Goal: Task Accomplishment & Management: Complete application form

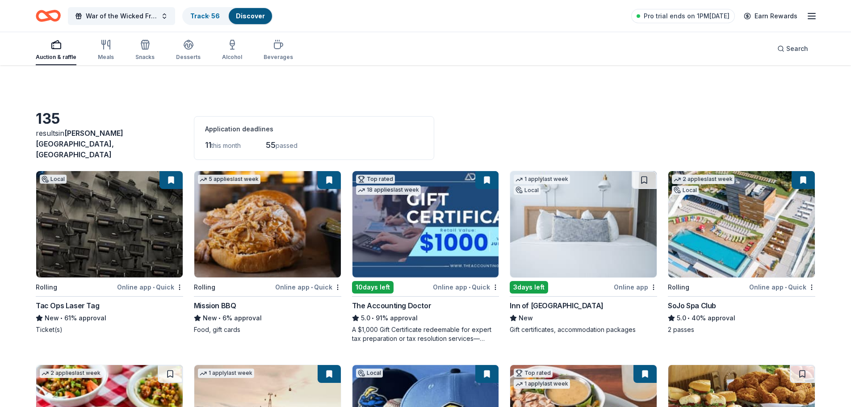
scroll to position [574, 0]
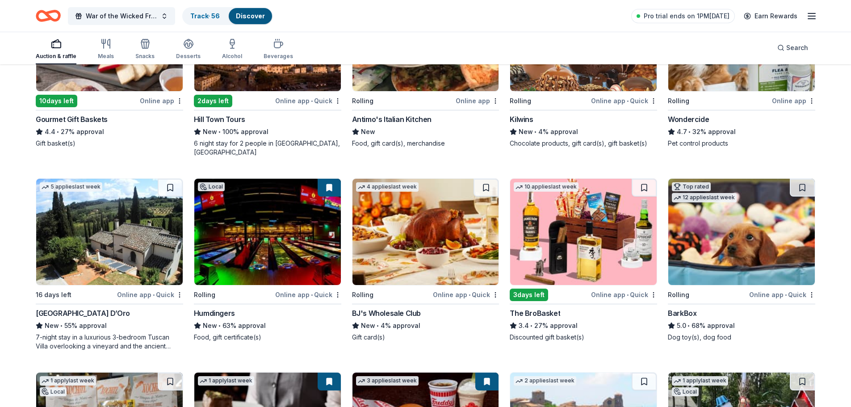
click at [434, 211] on img at bounding box center [425, 232] width 146 height 106
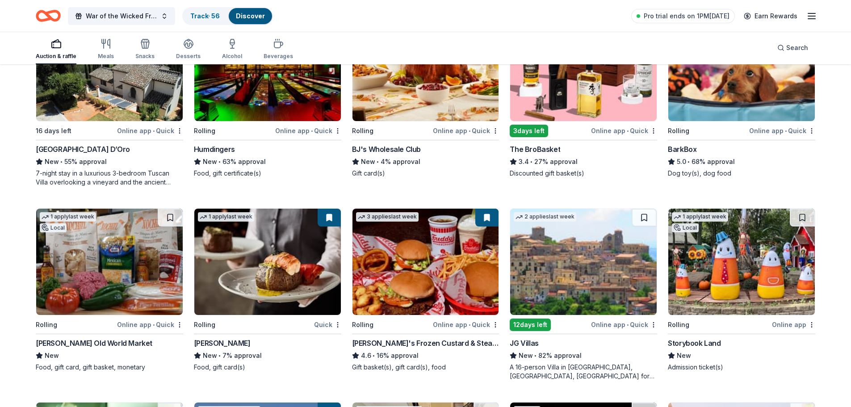
click at [737, 250] on img at bounding box center [741, 262] width 146 height 106
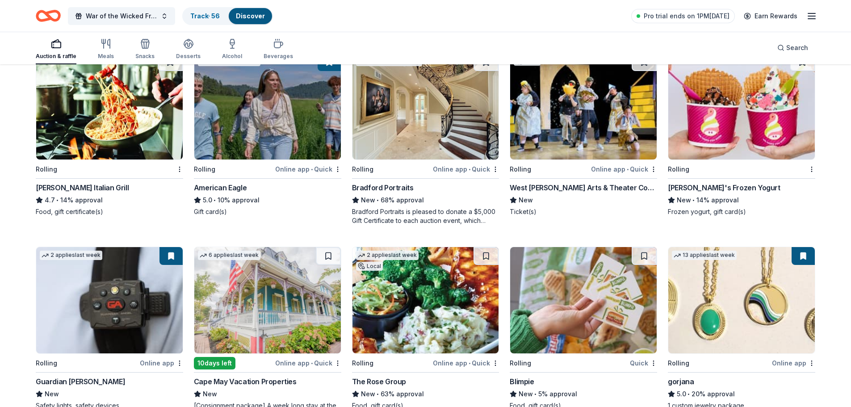
scroll to position [1229, 0]
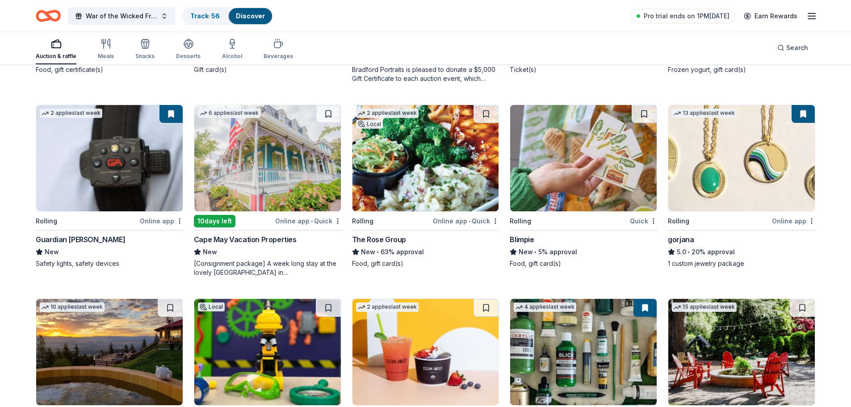
click at [420, 184] on img at bounding box center [425, 158] width 146 height 106
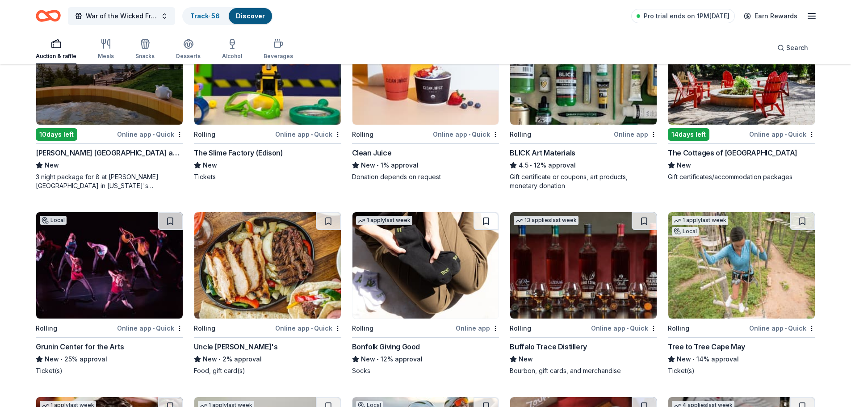
scroll to position [1513, 0]
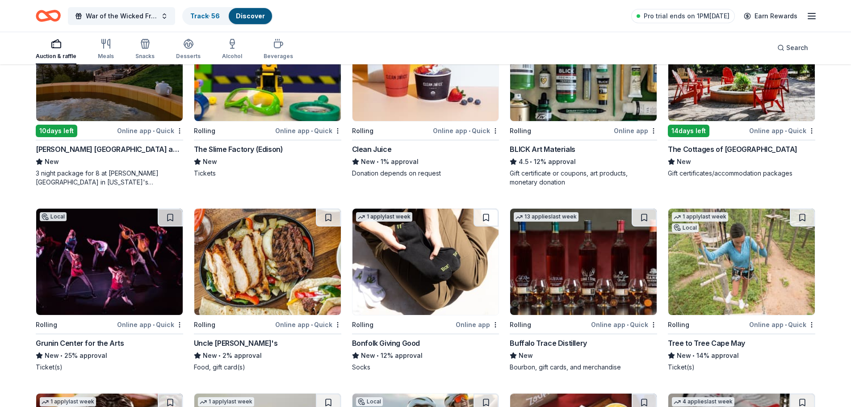
click at [582, 267] on img at bounding box center [583, 262] width 146 height 106
click at [449, 259] on img at bounding box center [425, 262] width 146 height 106
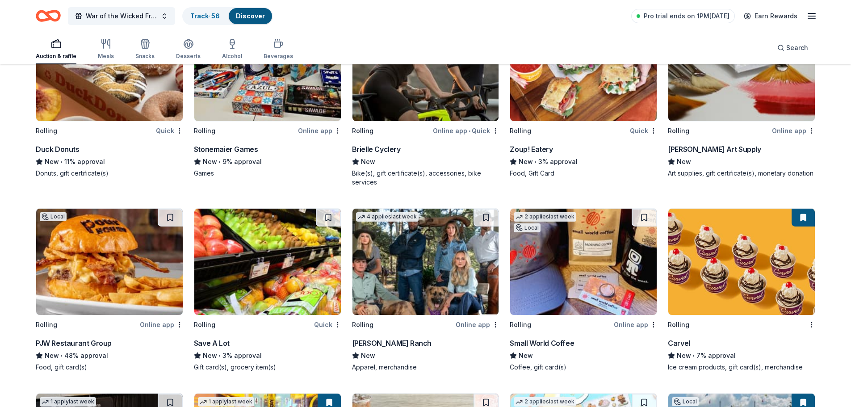
scroll to position [2097, 0]
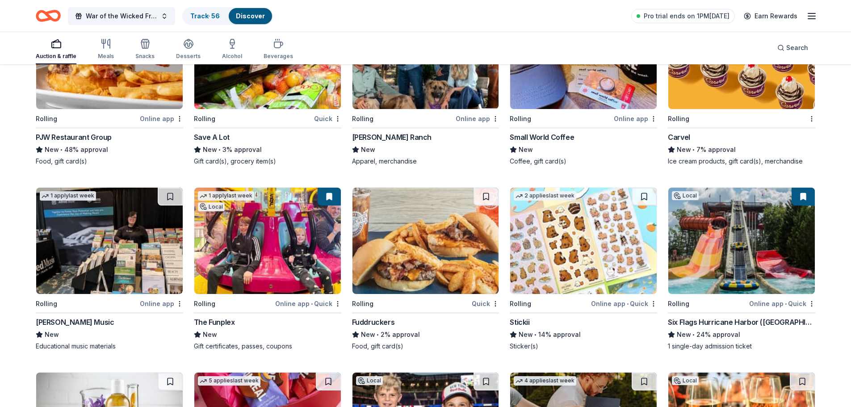
click at [554, 225] on img at bounding box center [583, 241] width 146 height 106
click at [535, 214] on img at bounding box center [583, 241] width 146 height 106
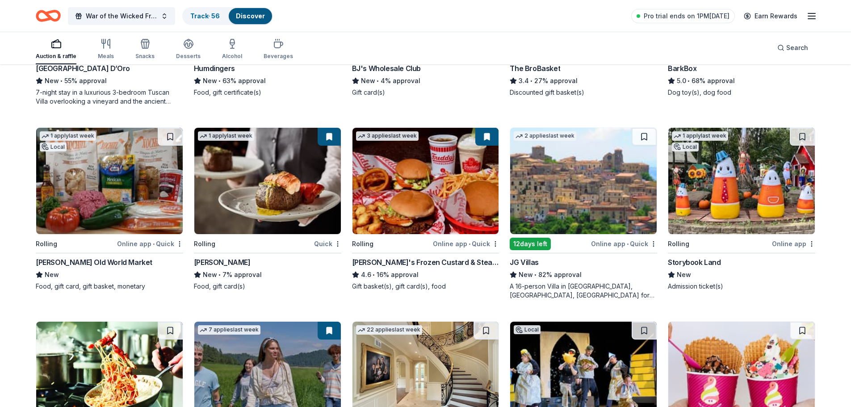
scroll to position [861, 0]
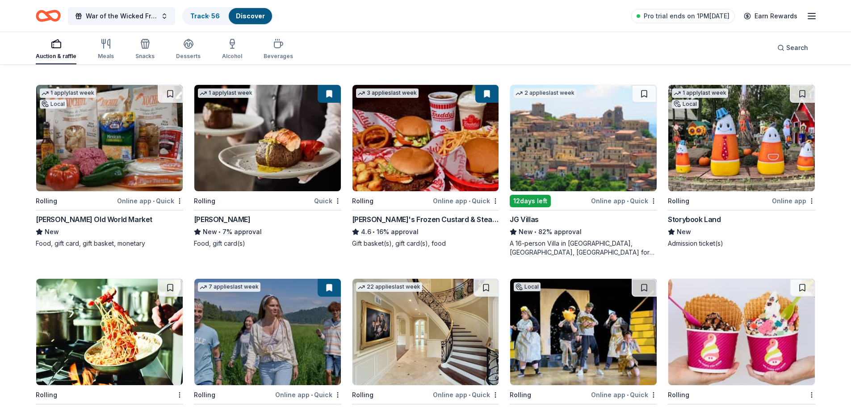
click at [785, 154] on img at bounding box center [741, 138] width 146 height 106
click at [716, 141] on img at bounding box center [741, 138] width 146 height 106
click at [806, 85] on button at bounding box center [801, 94] width 25 height 18
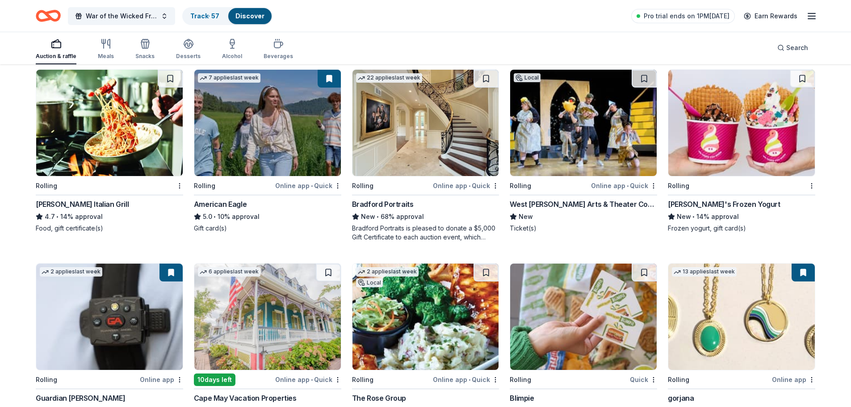
scroll to position [1025, 0]
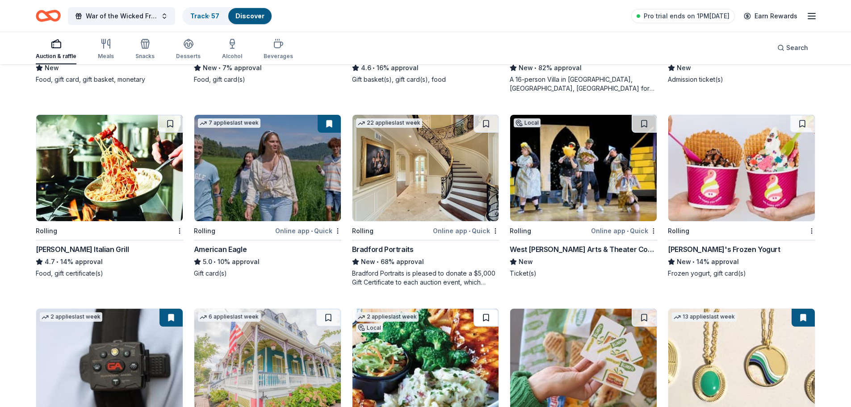
click at [485, 309] on button at bounding box center [485, 318] width 25 height 18
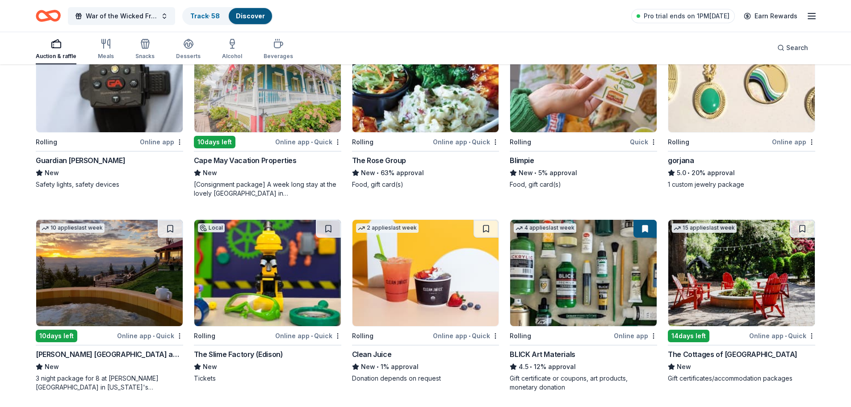
scroll to position [1352, 0]
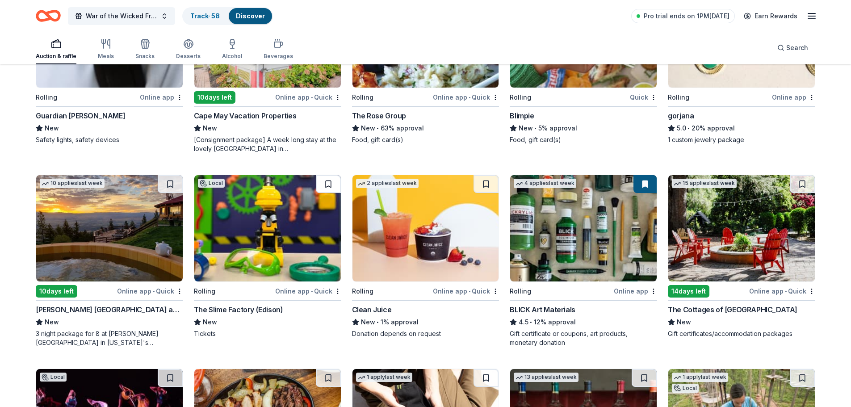
click at [322, 175] on button at bounding box center [328, 184] width 25 height 18
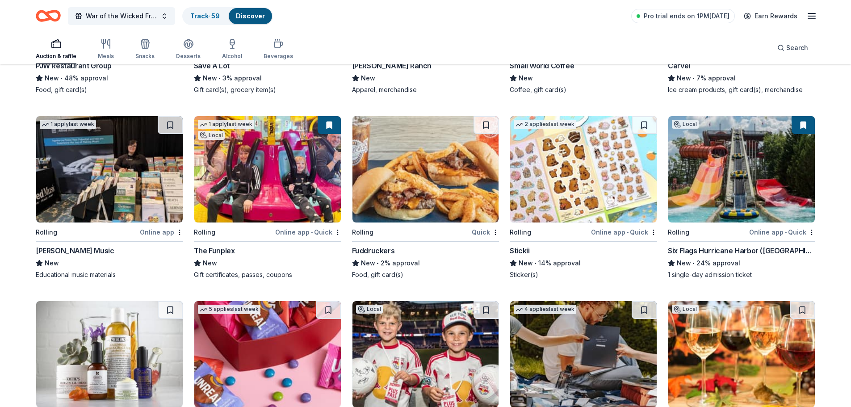
scroll to position [2171, 0]
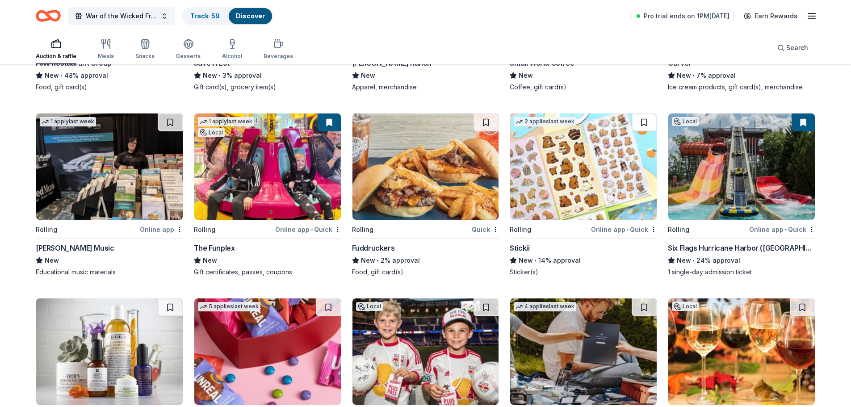
click at [650, 113] on button at bounding box center [643, 122] width 25 height 18
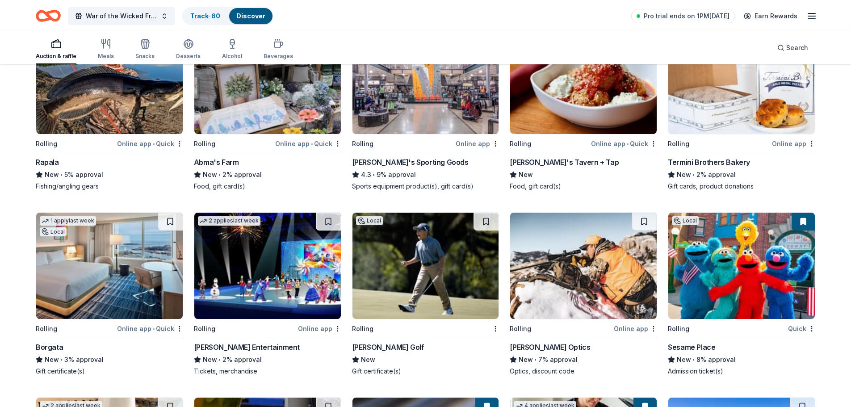
scroll to position [2640, 0]
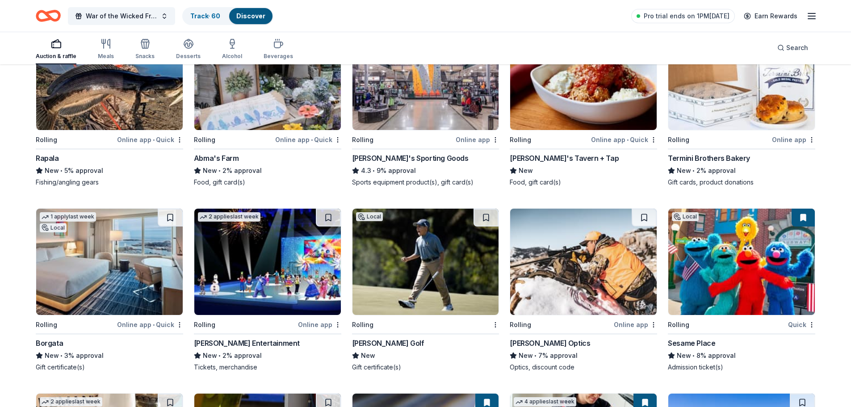
click at [443, 254] on img at bounding box center [425, 262] width 146 height 106
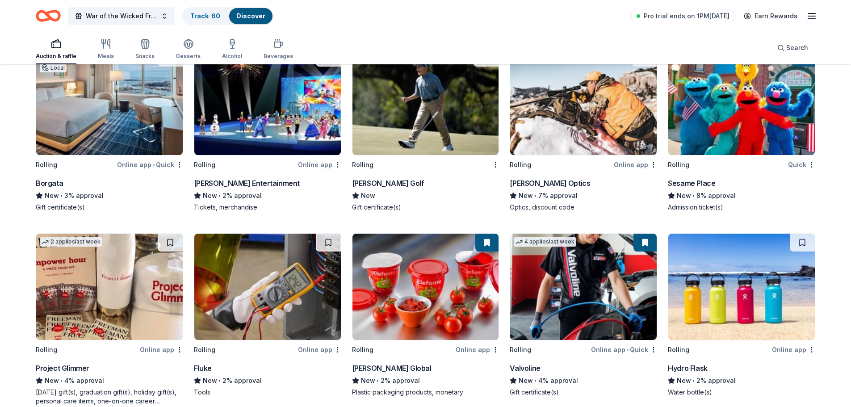
scroll to position [2803, 0]
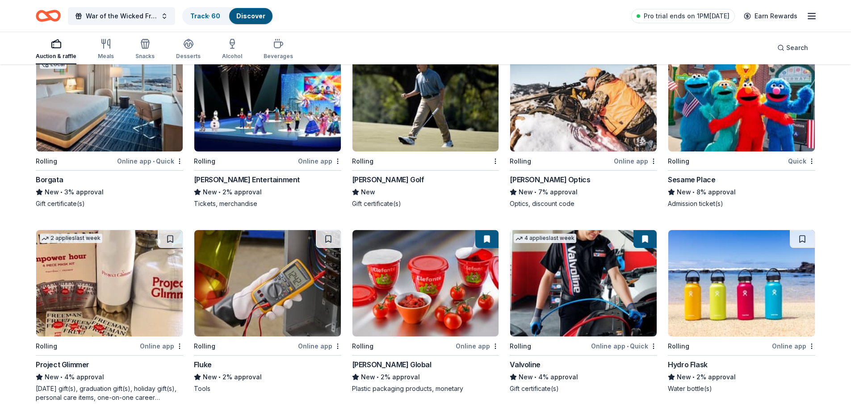
click at [459, 277] on img at bounding box center [425, 283] width 146 height 106
click at [132, 292] on img at bounding box center [109, 283] width 146 height 106
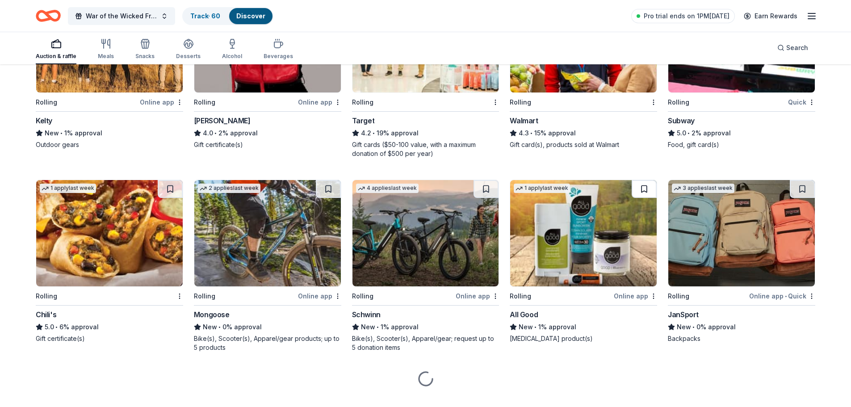
scroll to position [3242, 0]
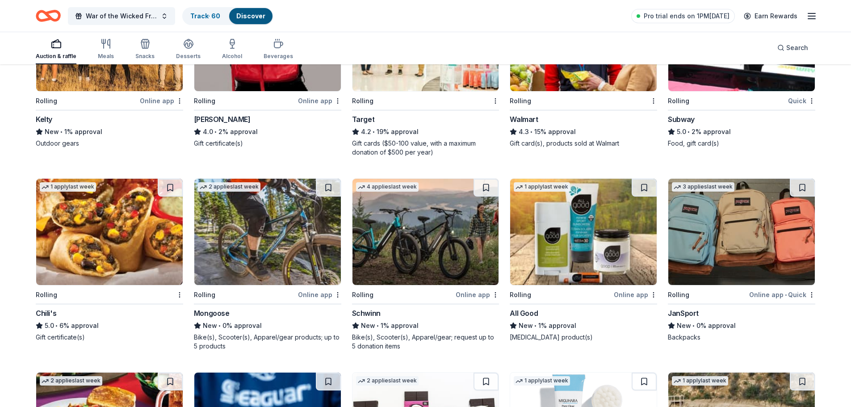
click at [321, 192] on img at bounding box center [267, 232] width 146 height 106
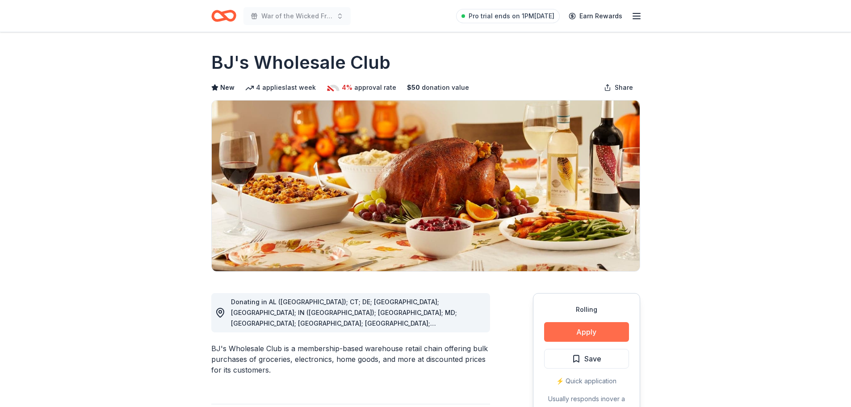
click at [557, 331] on button "Apply" at bounding box center [586, 332] width 85 height 20
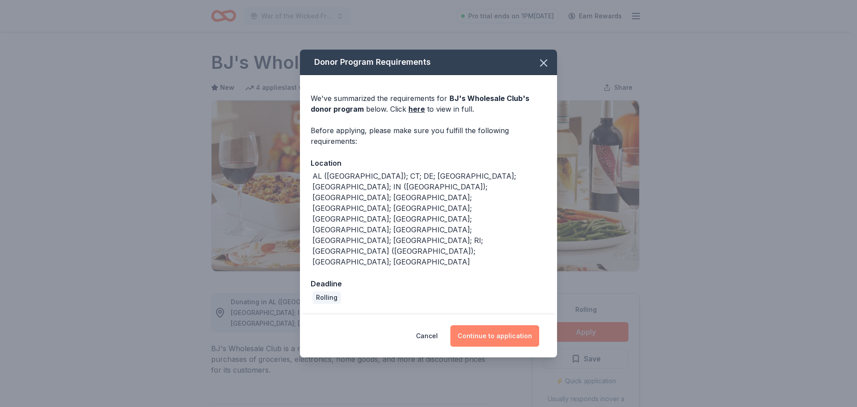
click at [492, 325] on button "Continue to application" at bounding box center [494, 335] width 89 height 21
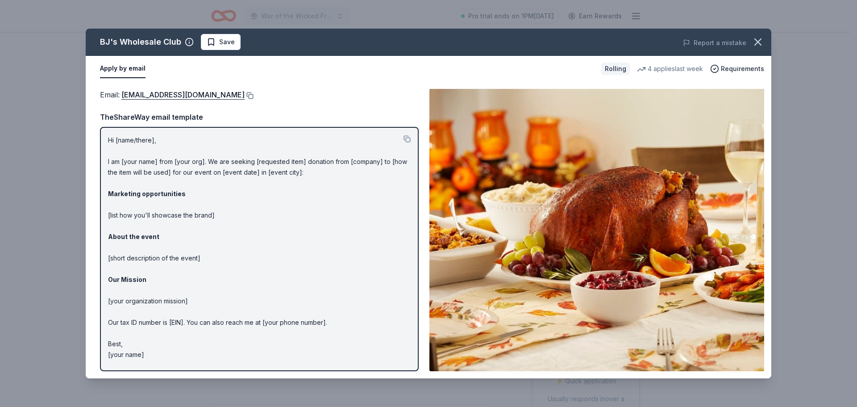
click at [245, 95] on button at bounding box center [249, 95] width 9 height 7
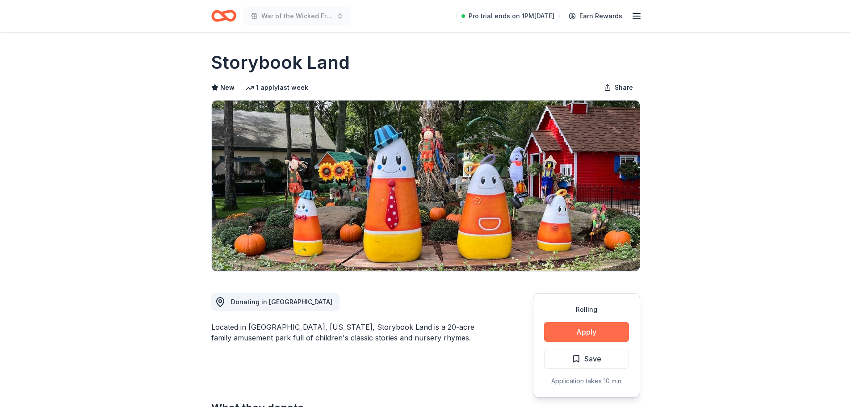
click at [601, 331] on button "Apply" at bounding box center [586, 332] width 85 height 20
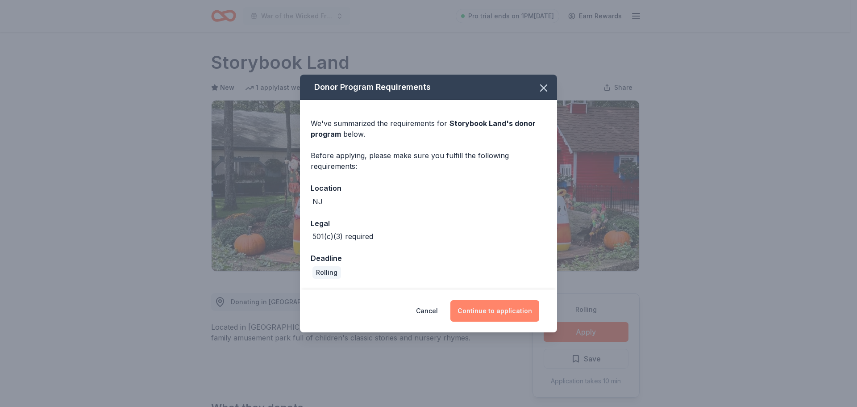
click at [502, 308] on button "Continue to application" at bounding box center [494, 310] width 89 height 21
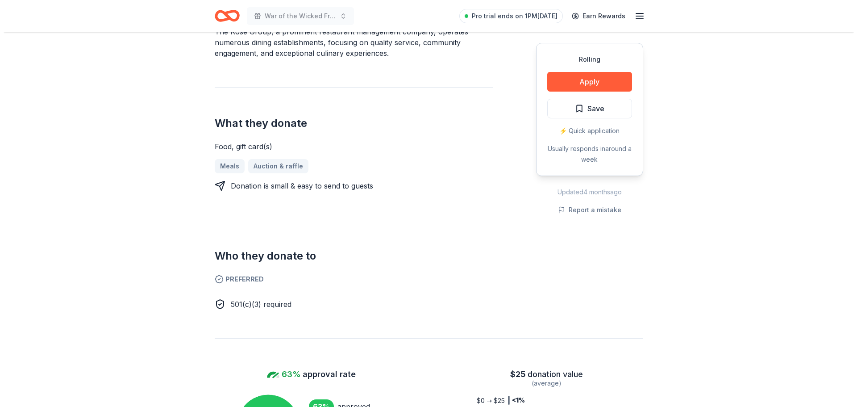
scroll to position [327, 0]
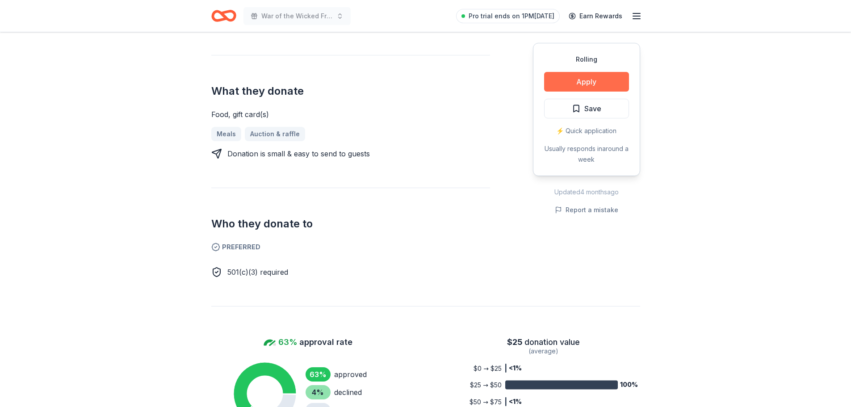
click at [556, 77] on button "Apply" at bounding box center [586, 82] width 85 height 20
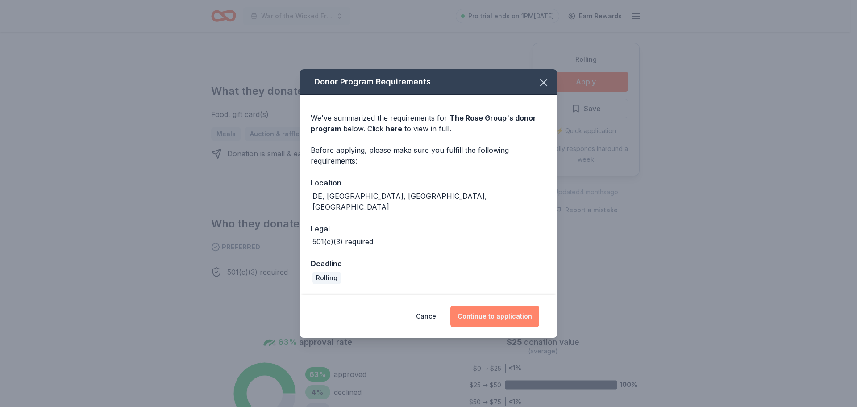
click at [489, 314] on button "Continue to application" at bounding box center [494, 315] width 89 height 21
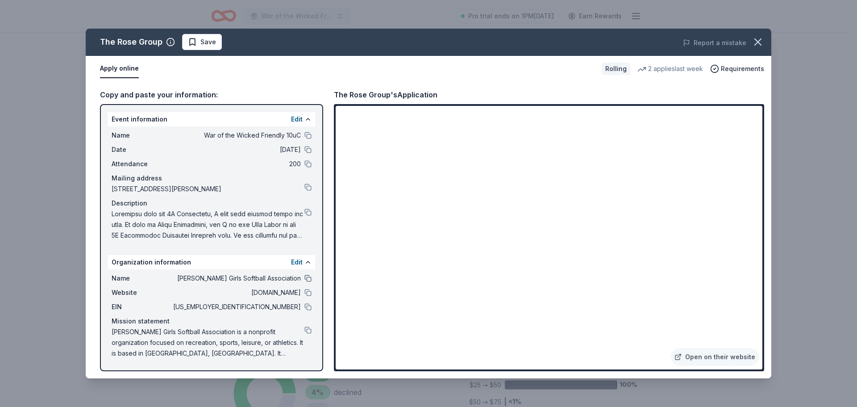
click at [308, 276] on button at bounding box center [307, 278] width 7 height 7
click at [309, 307] on button at bounding box center [307, 306] width 7 height 7
click at [305, 213] on button at bounding box center [307, 212] width 7 height 7
click at [308, 279] on button at bounding box center [307, 278] width 7 height 7
click at [307, 188] on button at bounding box center [307, 187] width 7 height 7
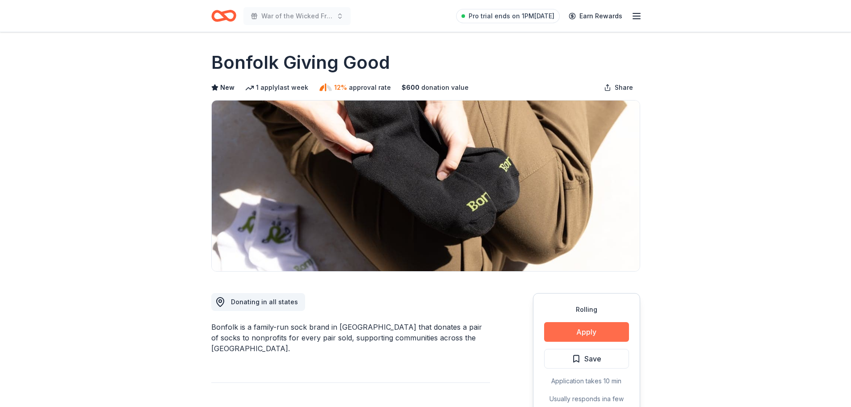
click at [597, 330] on button "Apply" at bounding box center [586, 332] width 85 height 20
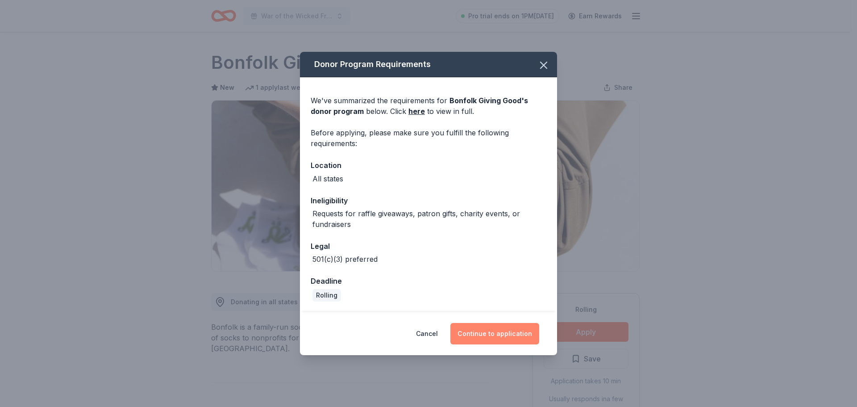
click at [492, 332] on button "Continue to application" at bounding box center [494, 333] width 89 height 21
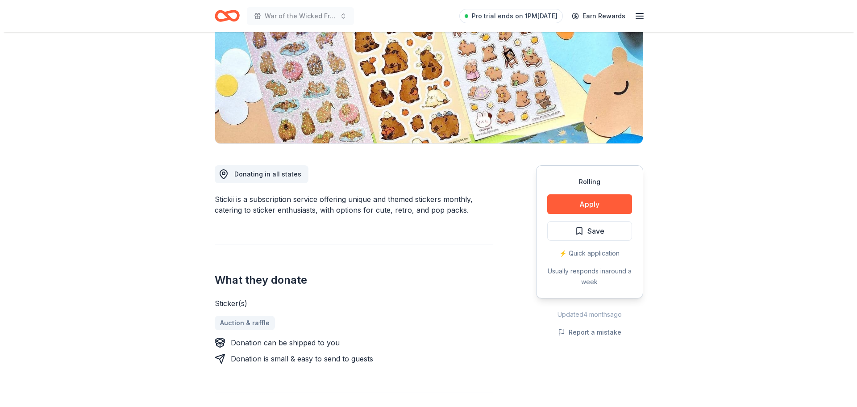
scroll to position [164, 0]
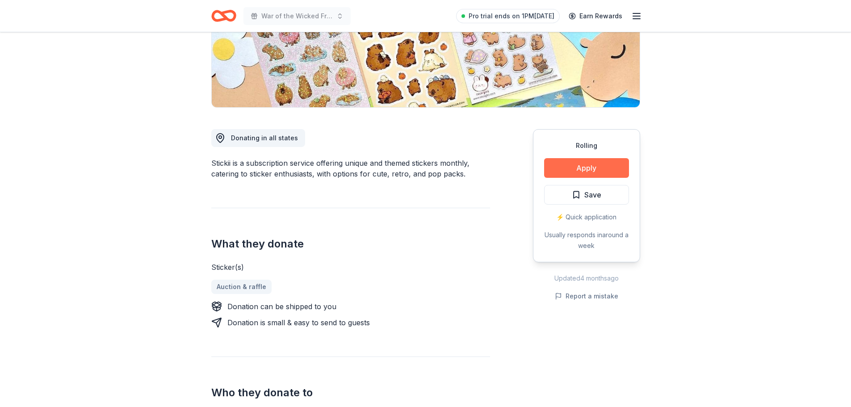
click at [556, 166] on button "Apply" at bounding box center [586, 168] width 85 height 20
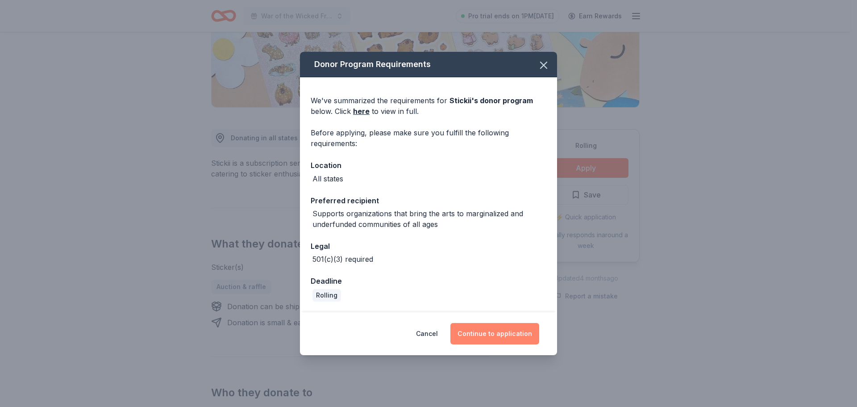
click at [497, 332] on button "Continue to application" at bounding box center [494, 333] width 89 height 21
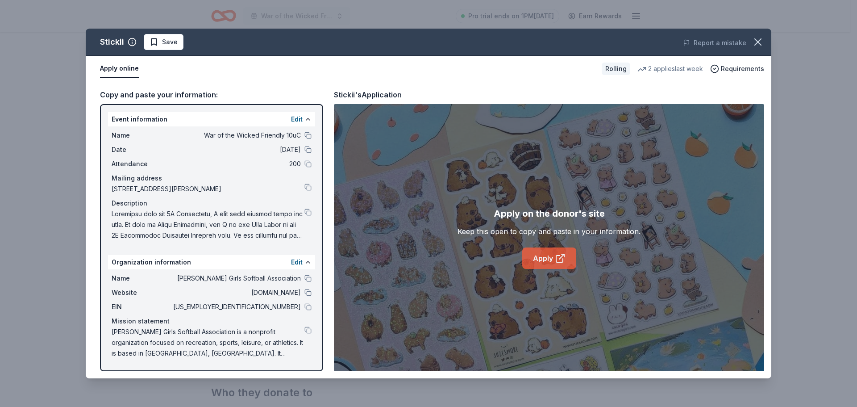
click at [541, 260] on link "Apply" at bounding box center [549, 257] width 54 height 21
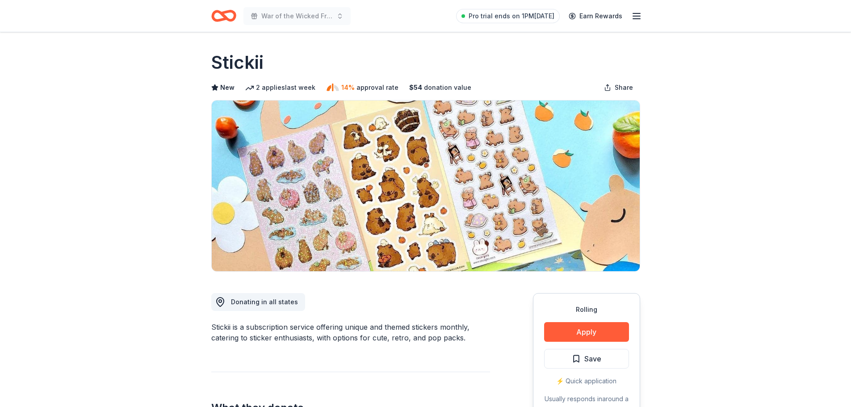
drag, startPoint x: 203, startPoint y: 48, endPoint x: 273, endPoint y: 67, distance: 72.4
drag, startPoint x: 273, startPoint y: 67, endPoint x: 205, endPoint y: 58, distance: 67.9
click at [233, 58] on h1 "Stickii" at bounding box center [237, 62] width 52 height 25
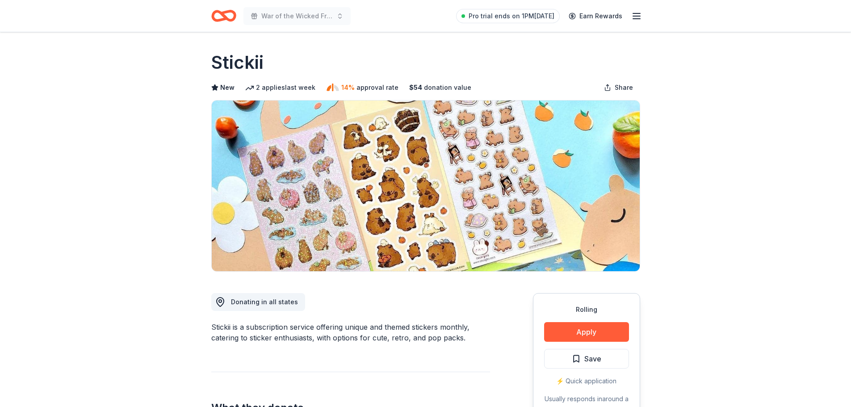
click at [233, 58] on h1 "Stickii" at bounding box center [237, 62] width 52 height 25
click at [234, 62] on h1 "Stickii" at bounding box center [237, 62] width 52 height 25
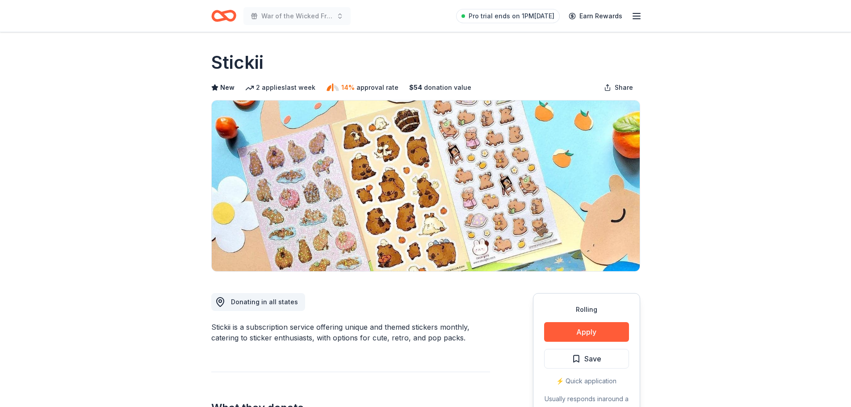
click at [236, 62] on h1 "Stickii" at bounding box center [237, 62] width 52 height 25
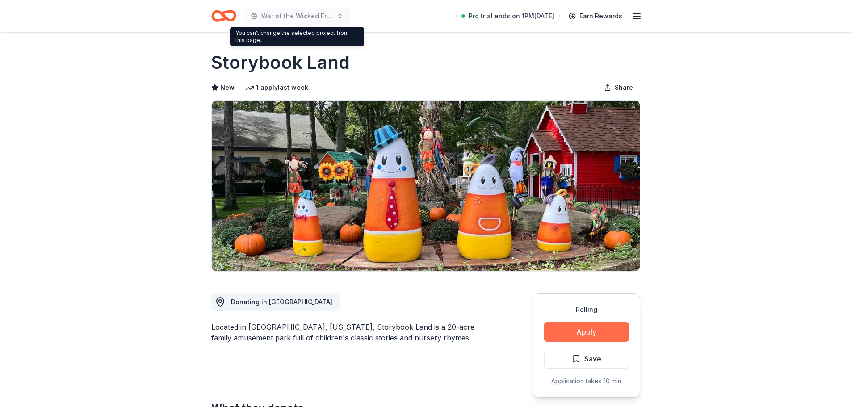
click at [617, 336] on button "Apply" at bounding box center [586, 332] width 85 height 20
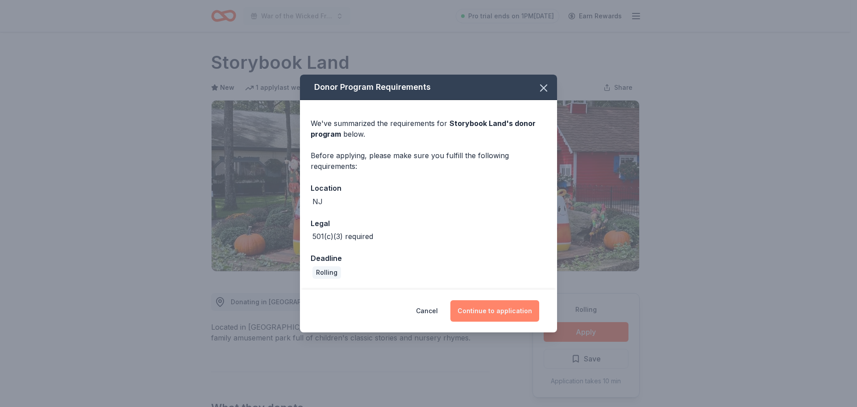
click at [507, 314] on button "Continue to application" at bounding box center [494, 310] width 89 height 21
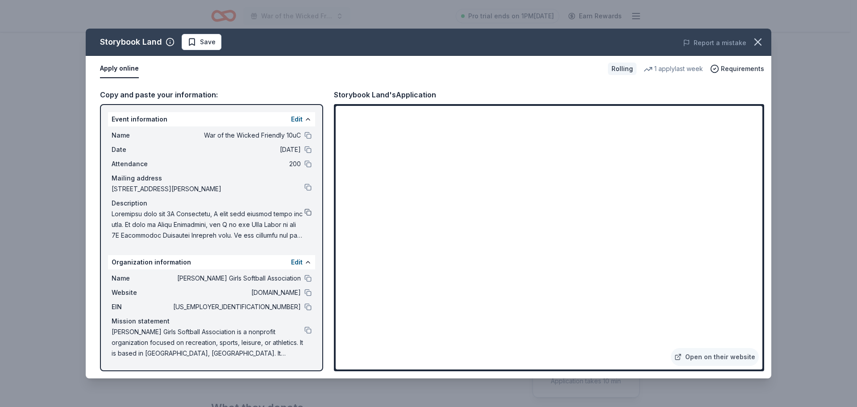
click at [306, 209] on button at bounding box center [307, 212] width 7 height 7
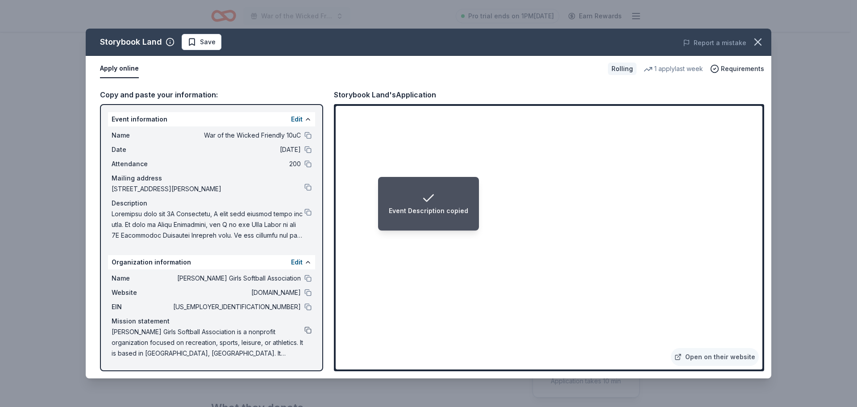
click at [307, 330] on button at bounding box center [307, 329] width 7 height 7
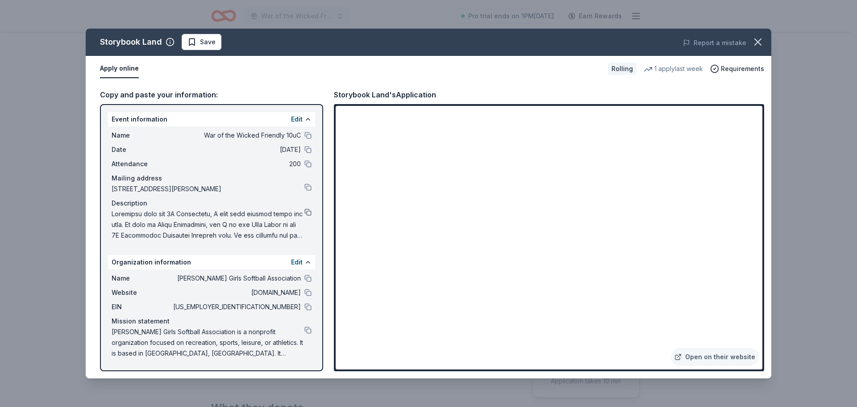
click at [307, 212] on button at bounding box center [307, 212] width 7 height 7
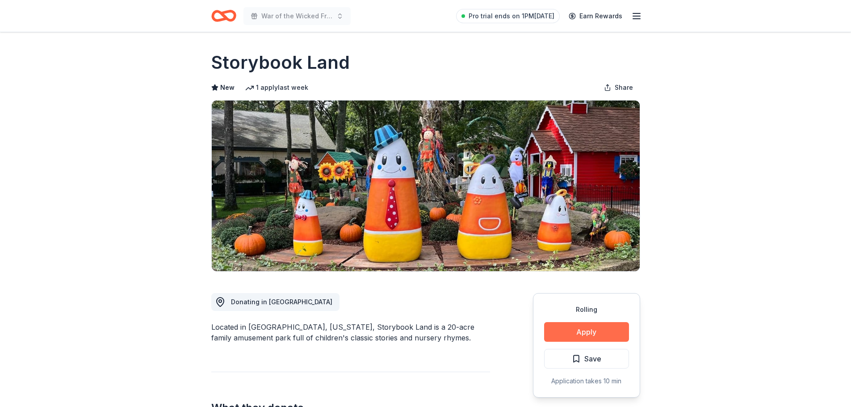
click at [610, 330] on button "Apply" at bounding box center [586, 332] width 85 height 20
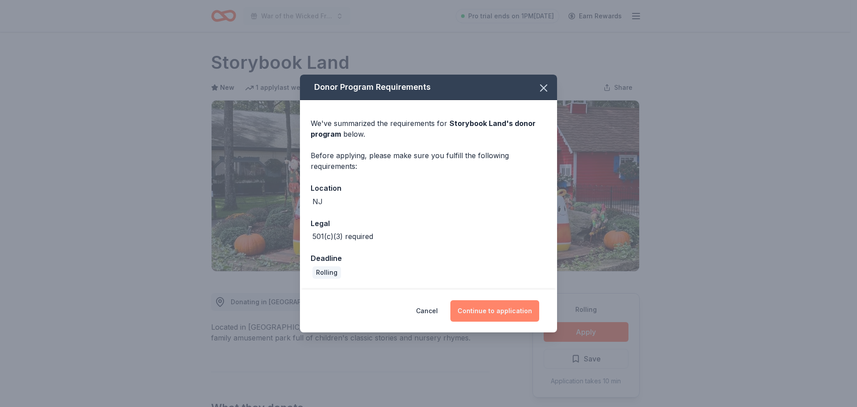
click at [511, 311] on button "Continue to application" at bounding box center [494, 310] width 89 height 21
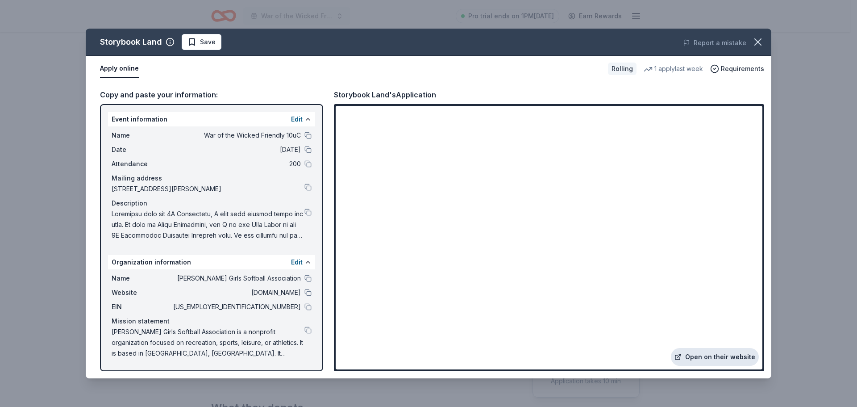
click at [704, 361] on link "Open on their website" at bounding box center [715, 357] width 88 height 18
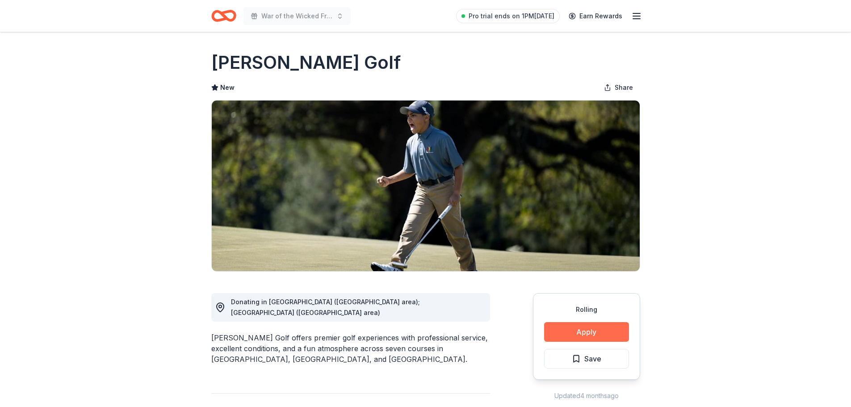
click at [572, 330] on button "Apply" at bounding box center [586, 332] width 85 height 20
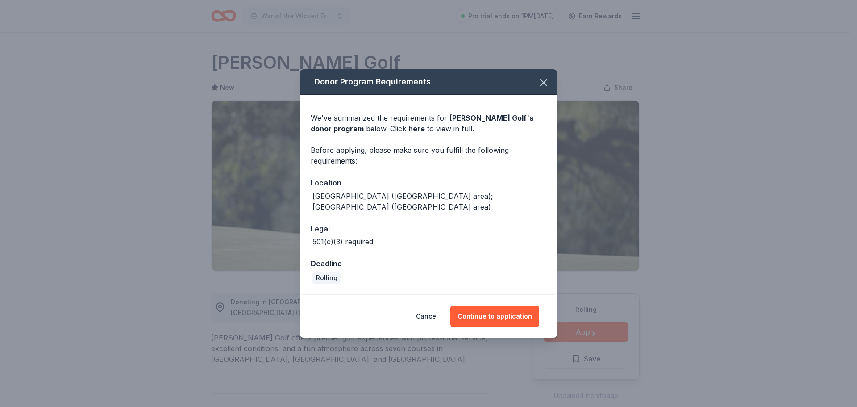
drag, startPoint x: 678, startPoint y: 261, endPoint x: 684, endPoint y: 263, distance: 6.4
click at [686, 263] on div "Donor Program Requirements We've summarized the requirements for Ron Jaworski G…" at bounding box center [428, 203] width 857 height 407
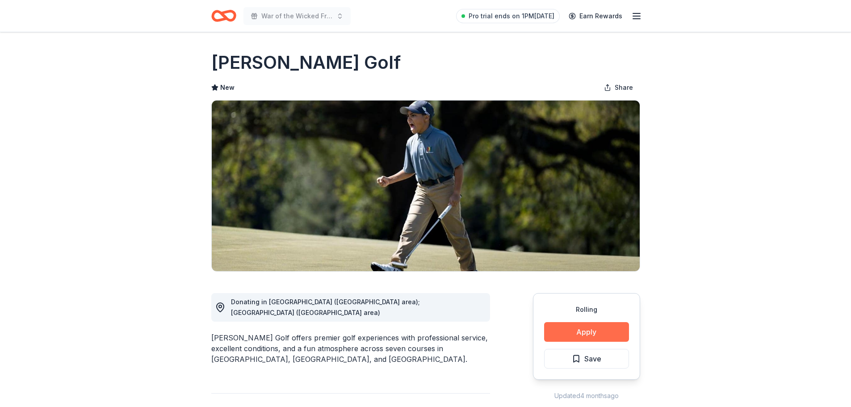
click at [577, 327] on button "Apply" at bounding box center [586, 332] width 85 height 20
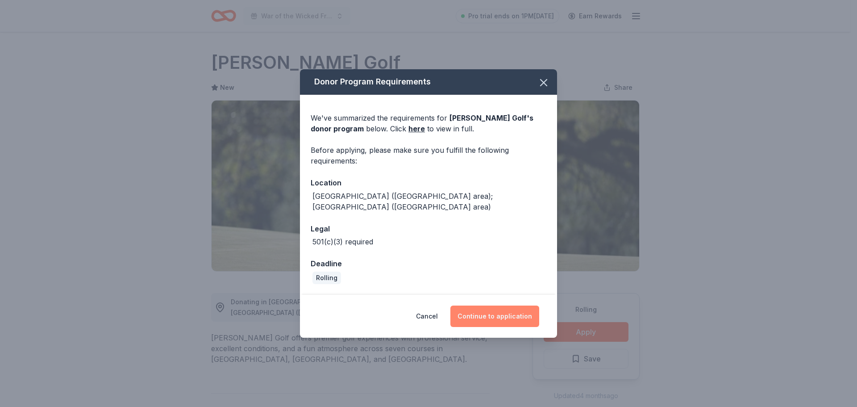
click at [478, 309] on button "Continue to application" at bounding box center [494, 315] width 89 height 21
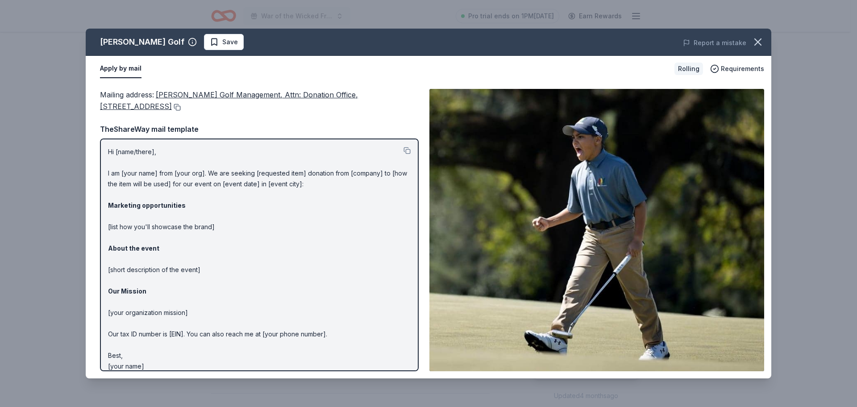
click at [181, 107] on button at bounding box center [176, 107] width 9 height 7
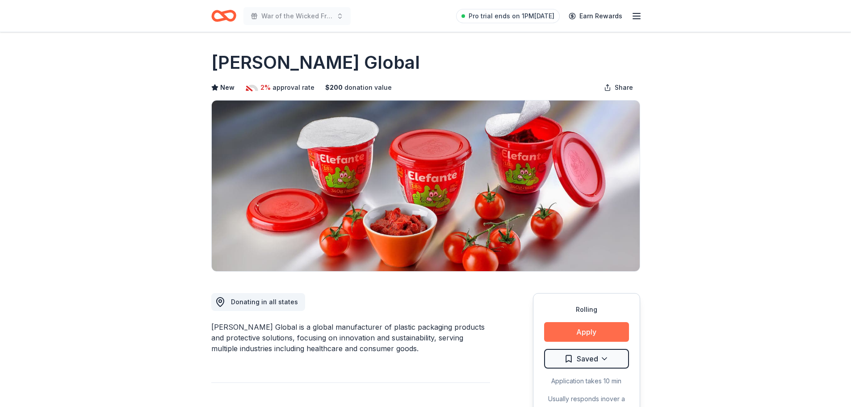
click at [562, 333] on button "Apply" at bounding box center [586, 332] width 85 height 20
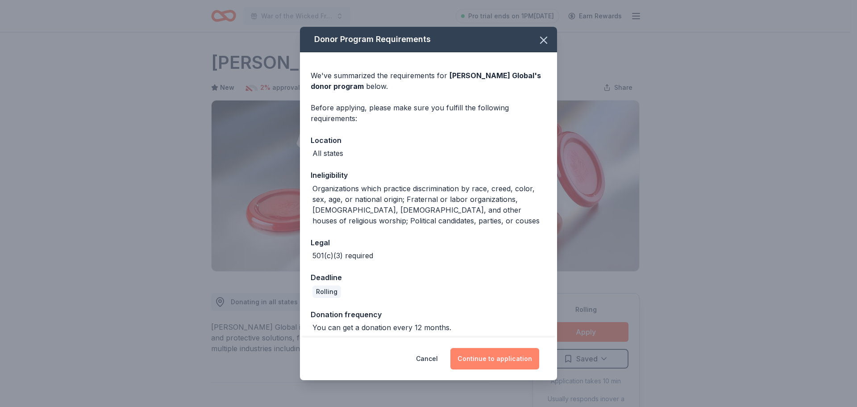
click at [486, 360] on button "Continue to application" at bounding box center [494, 358] width 89 height 21
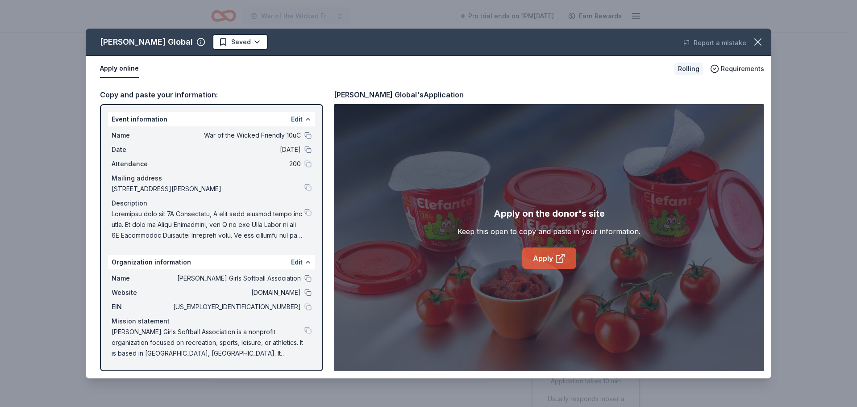
click at [550, 263] on link "Apply" at bounding box center [549, 257] width 54 height 21
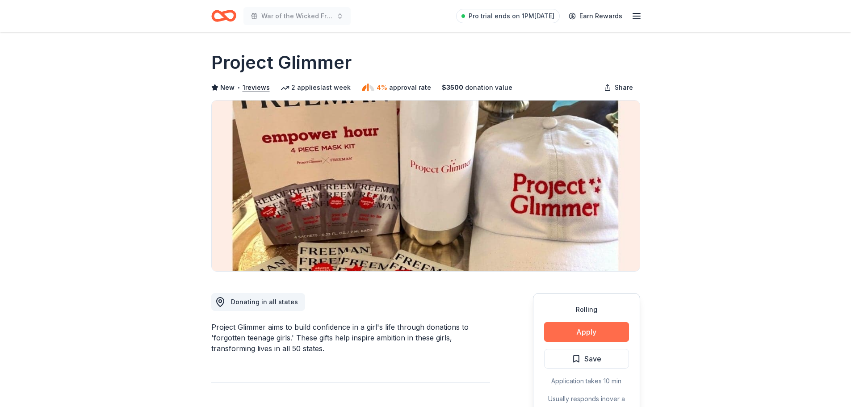
click at [615, 335] on button "Apply" at bounding box center [586, 332] width 85 height 20
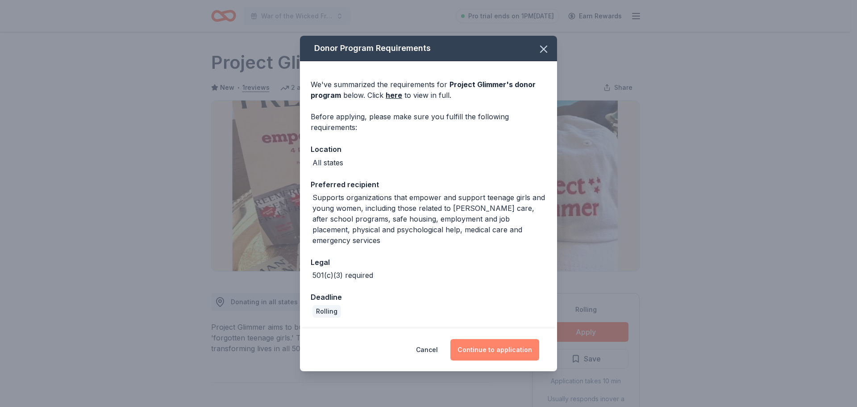
click at [532, 349] on button "Continue to application" at bounding box center [494, 349] width 89 height 21
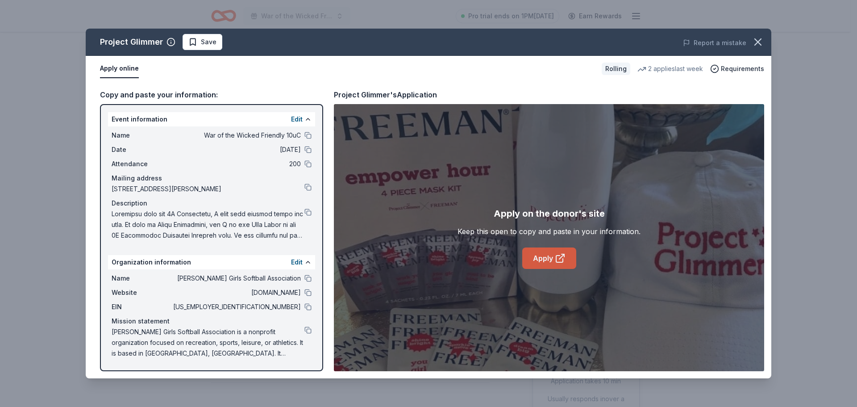
click at [551, 254] on link "Apply" at bounding box center [549, 257] width 54 height 21
click at [308, 276] on button at bounding box center [307, 278] width 7 height 7
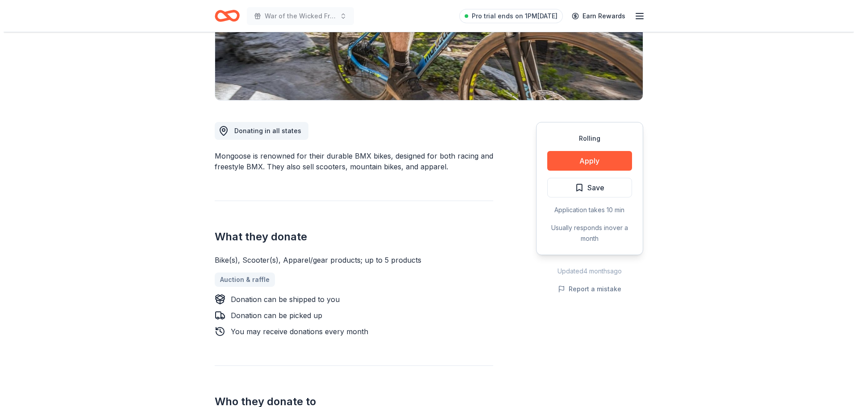
scroll to position [327, 0]
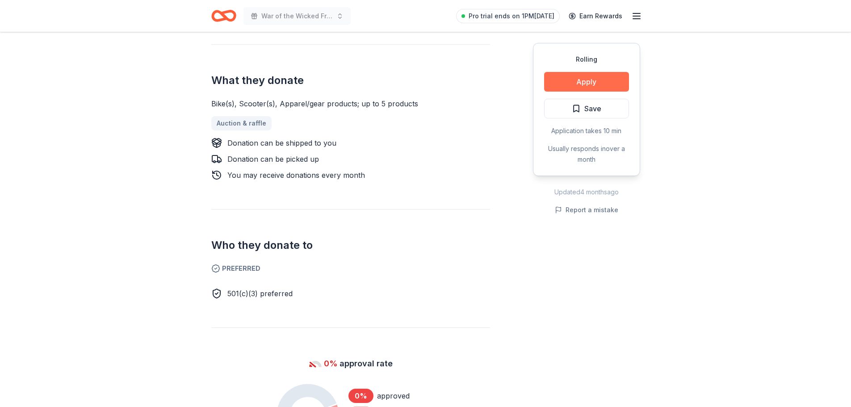
click at [554, 83] on button "Apply" at bounding box center [586, 82] width 85 height 20
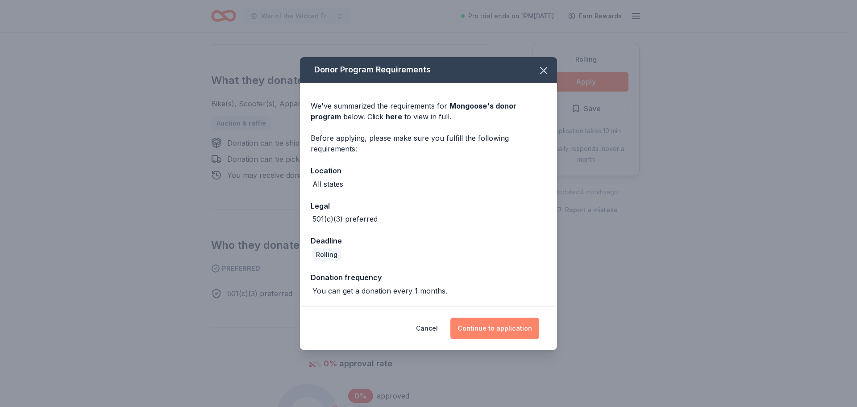
click at [484, 323] on button "Continue to application" at bounding box center [494, 327] width 89 height 21
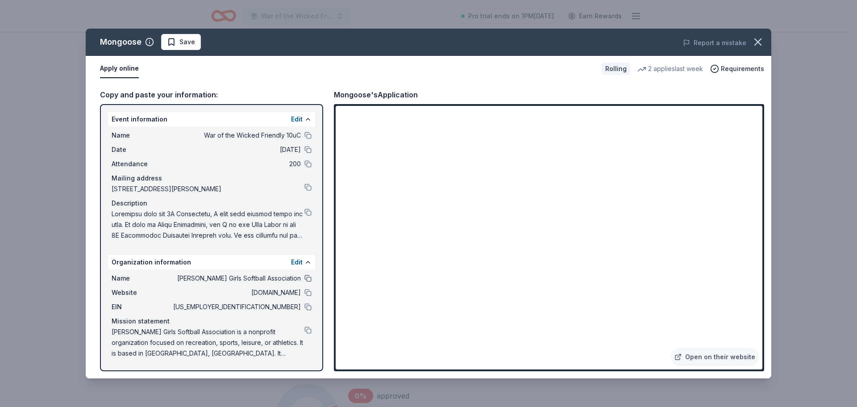
click at [310, 279] on button at bounding box center [307, 278] width 7 height 7
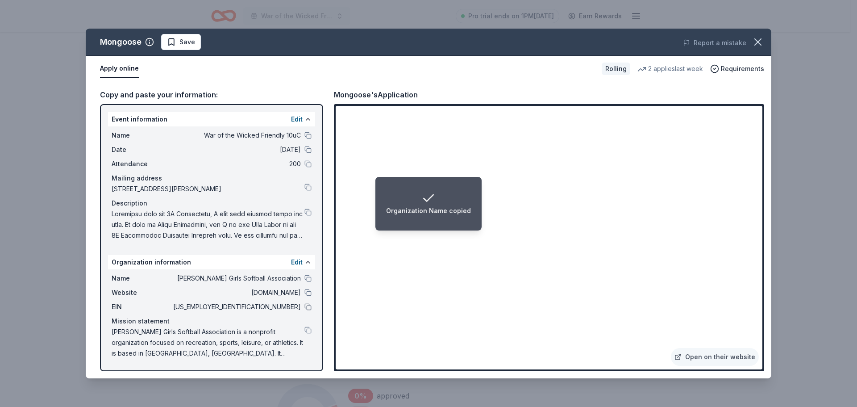
click at [309, 309] on button at bounding box center [307, 306] width 7 height 7
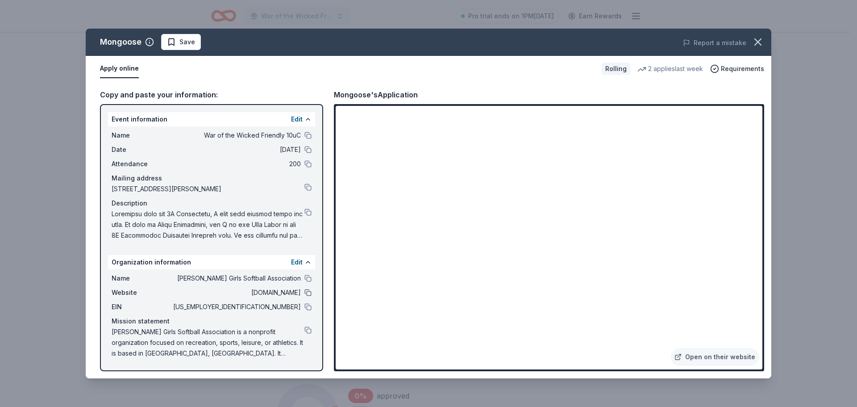
click at [309, 289] on button at bounding box center [307, 292] width 7 height 7
click at [305, 133] on button at bounding box center [307, 135] width 7 height 7
click at [309, 213] on button at bounding box center [307, 212] width 7 height 7
click at [309, 188] on button at bounding box center [307, 187] width 7 height 7
click at [193, 44] on span "Save" at bounding box center [187, 42] width 16 height 11
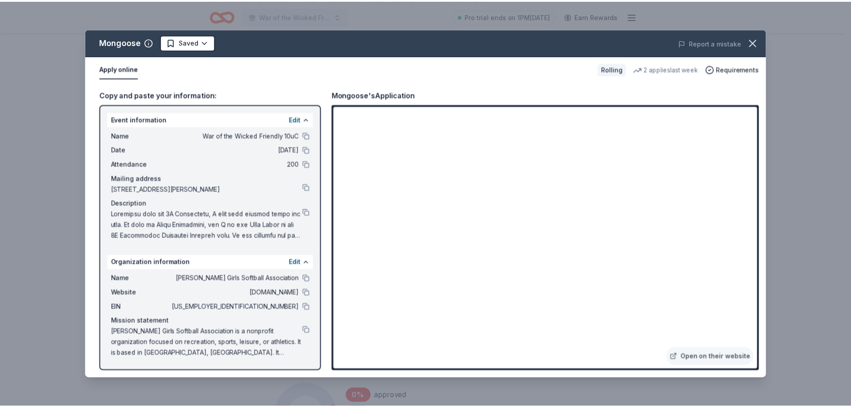
scroll to position [0, 0]
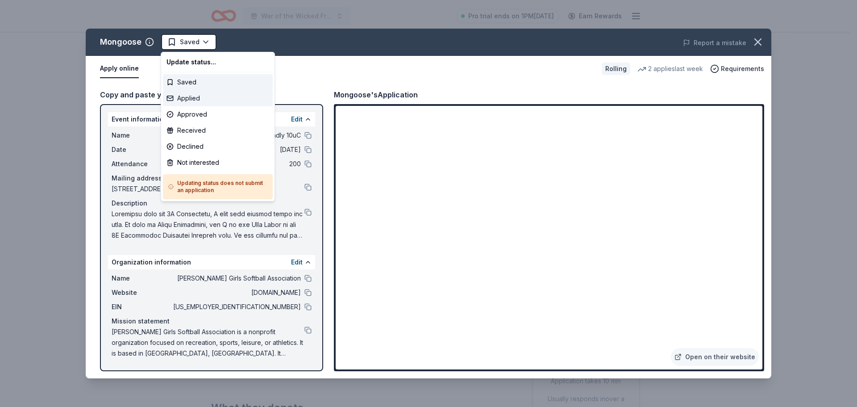
click at [190, 100] on div "Applied" at bounding box center [218, 98] width 110 height 16
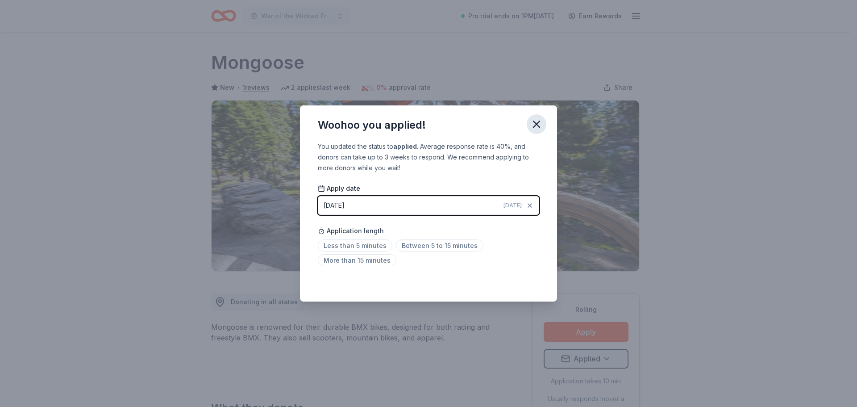
click at [543, 122] on button "button" at bounding box center [537, 124] width 20 height 20
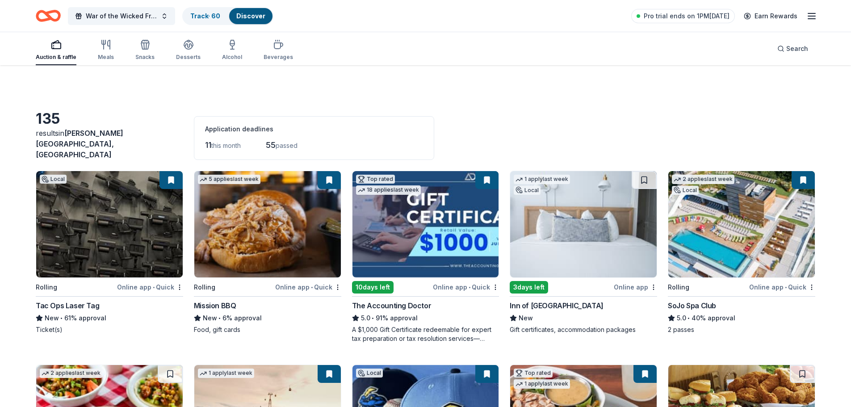
scroll to position [3242, 0]
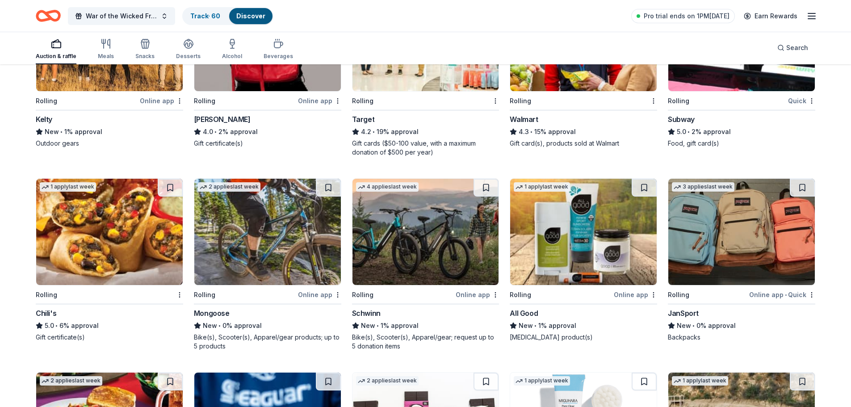
click at [550, 225] on img at bounding box center [583, 232] width 146 height 106
click at [719, 208] on img at bounding box center [741, 232] width 146 height 106
click at [451, 235] on img at bounding box center [425, 232] width 146 height 106
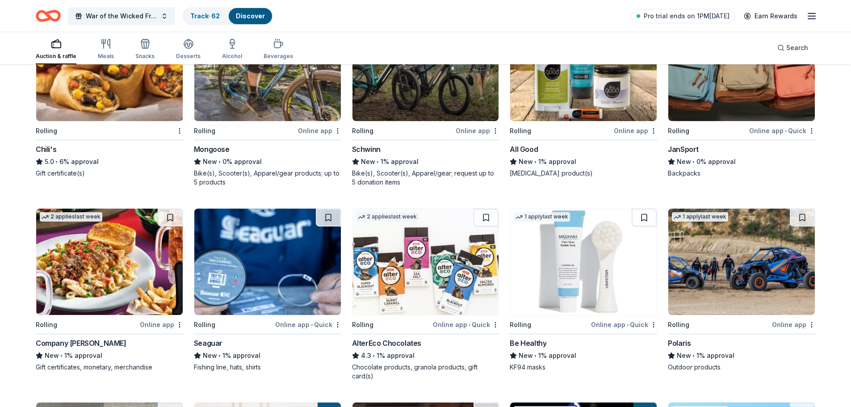
scroll to position [3569, 0]
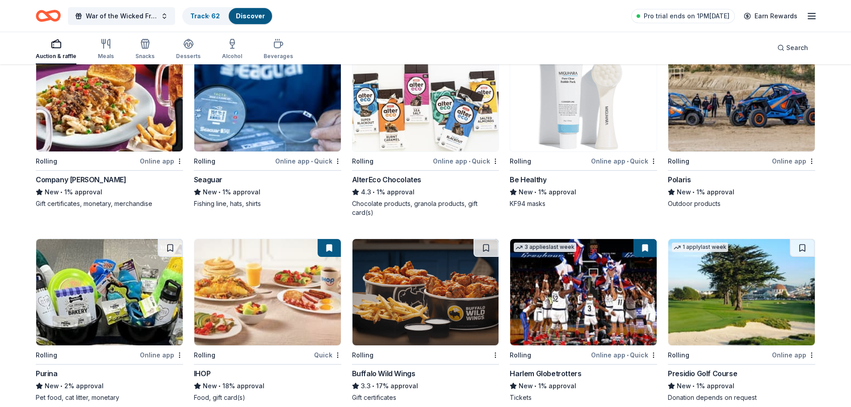
click at [593, 126] on img at bounding box center [583, 98] width 146 height 106
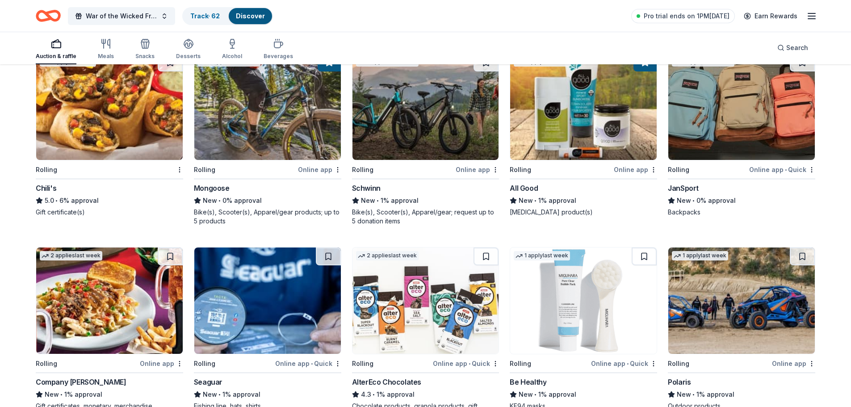
scroll to position [3242, 0]
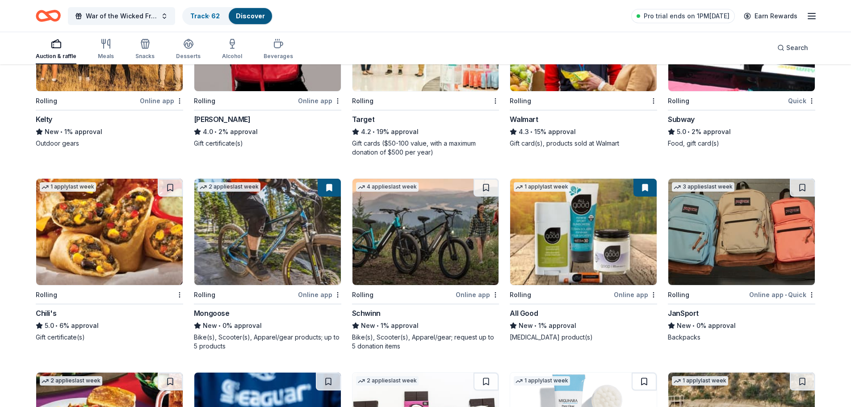
click at [644, 372] on button at bounding box center [643, 381] width 25 height 18
click at [793, 179] on button at bounding box center [801, 188] width 25 height 18
click at [800, 179] on button at bounding box center [802, 188] width 23 height 18
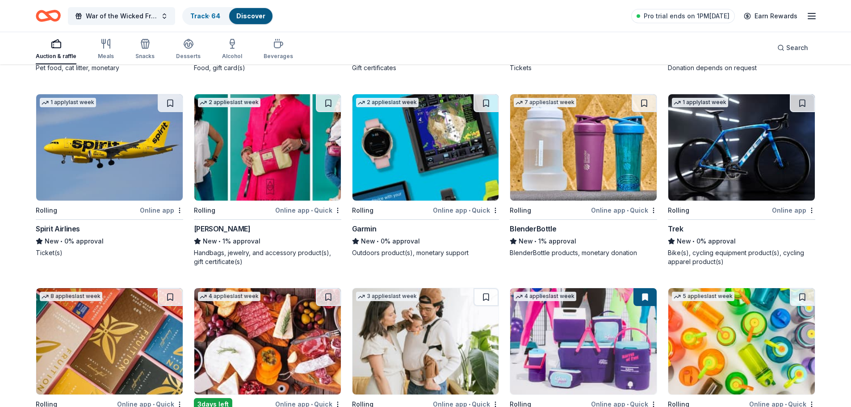
scroll to position [3999, 0]
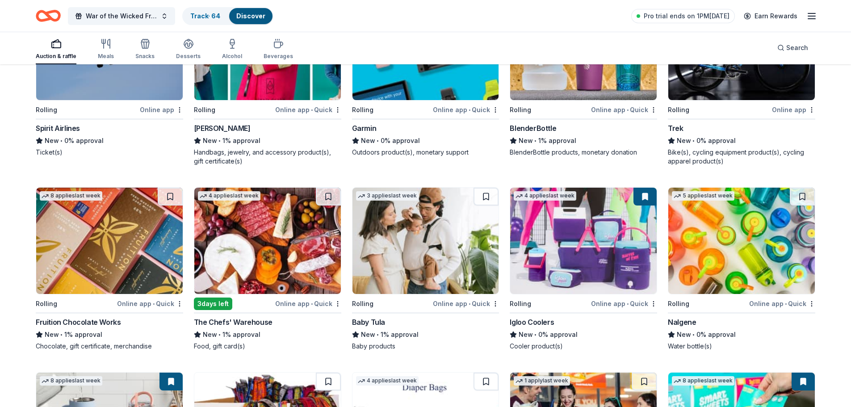
click at [569, 199] on img at bounding box center [583, 241] width 146 height 106
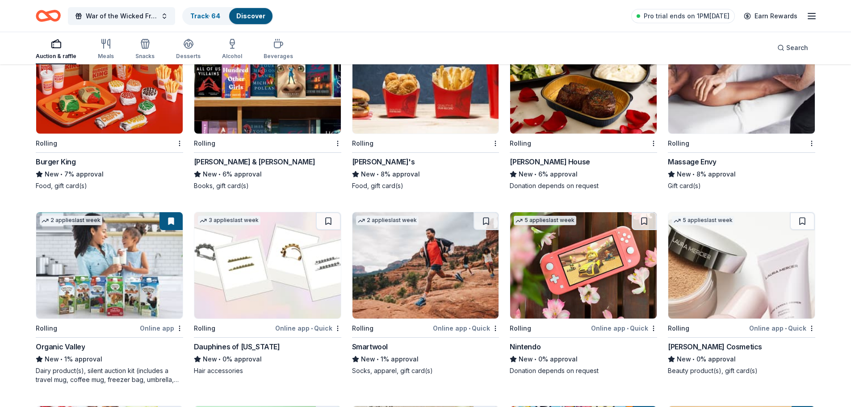
scroll to position [4533, 0]
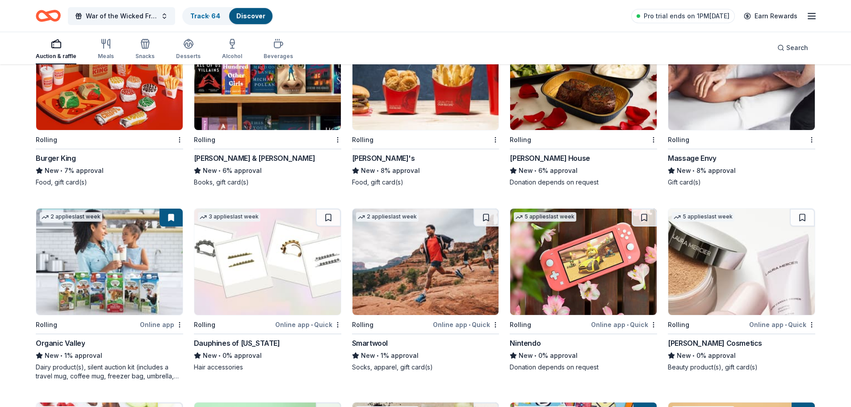
click at [270, 242] on img at bounding box center [267, 262] width 146 height 106
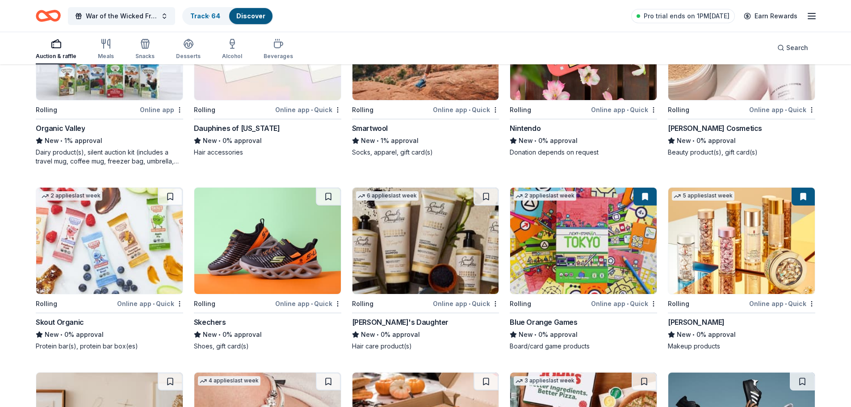
scroll to position [4879, 0]
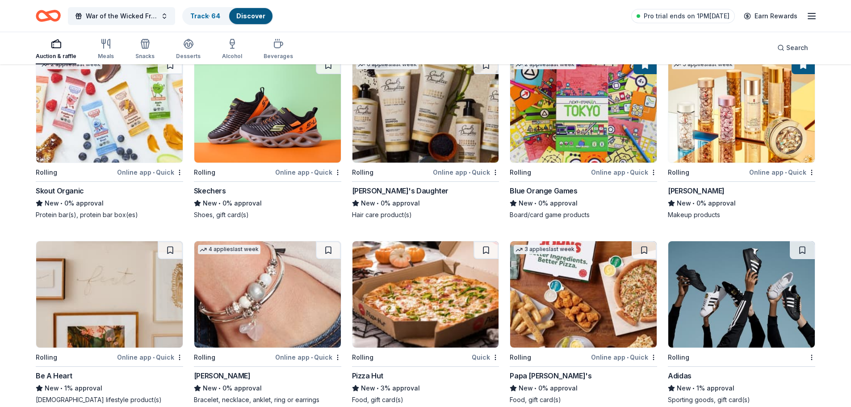
click at [721, 293] on img at bounding box center [741, 294] width 146 height 106
click at [602, 276] on img at bounding box center [583, 294] width 146 height 106
click at [272, 279] on img at bounding box center [267, 294] width 146 height 106
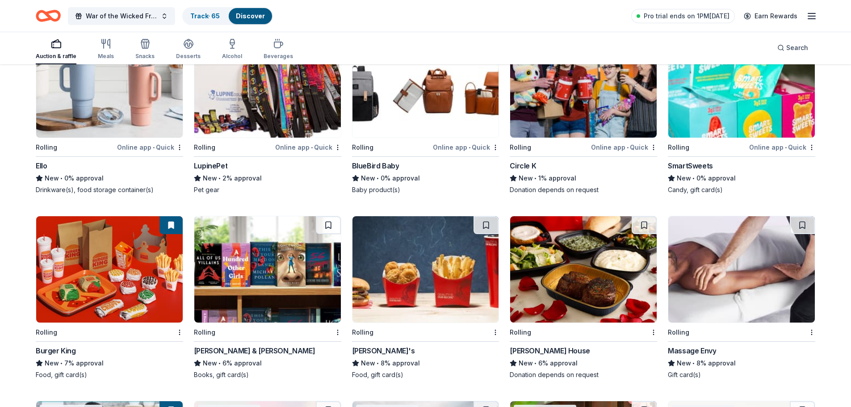
scroll to position [4060, 0]
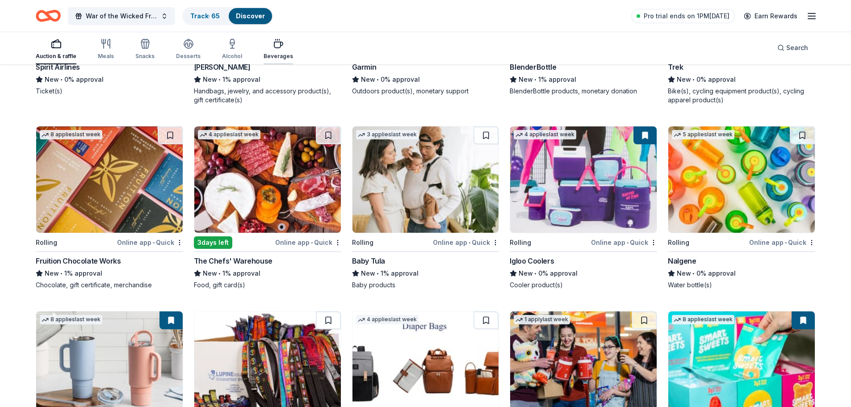
click at [270, 51] on div "Beverages" at bounding box center [277, 48] width 29 height 21
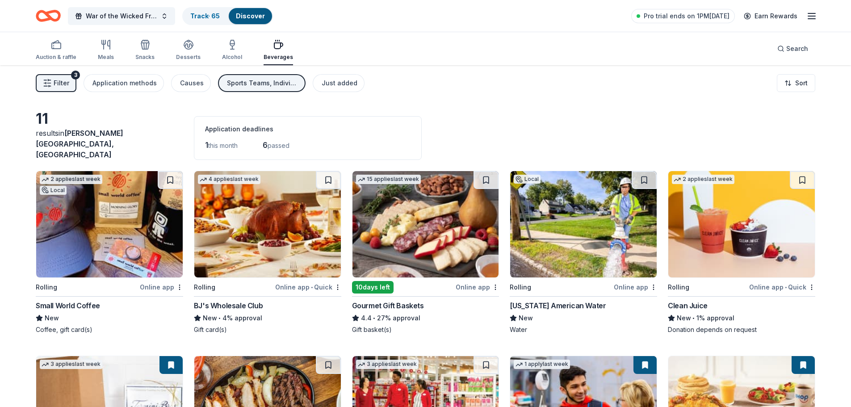
click at [637, 230] on img at bounding box center [583, 224] width 146 height 106
click at [446, 209] on img at bounding box center [425, 224] width 146 height 106
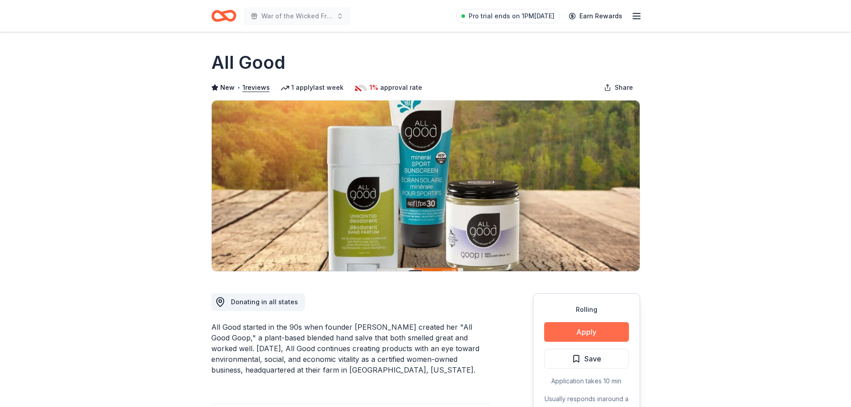
click at [578, 327] on button "Apply" at bounding box center [586, 332] width 85 height 20
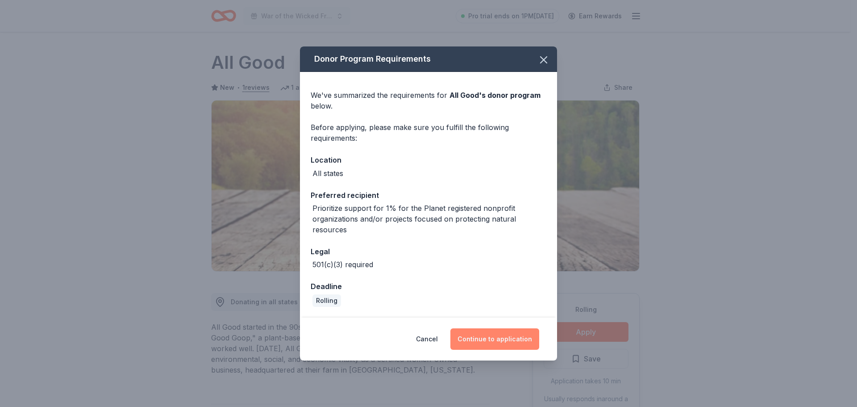
click at [521, 342] on button "Continue to application" at bounding box center [494, 338] width 89 height 21
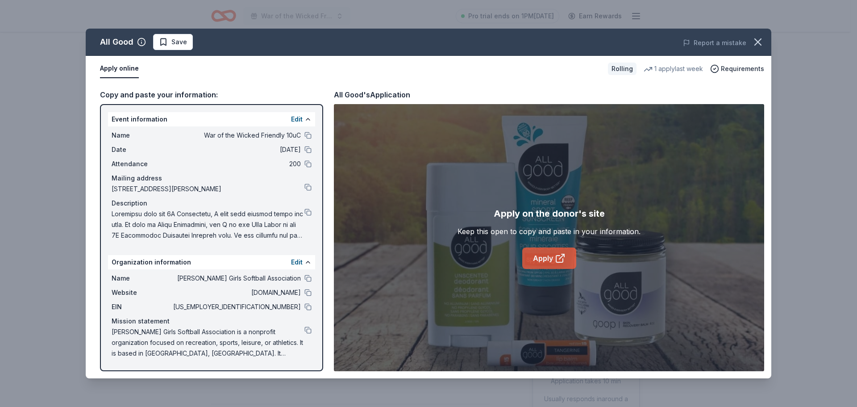
click at [536, 250] on link "Apply" at bounding box center [549, 257] width 54 height 21
click at [393, 23] on div "All Good Save Report a mistake Apply online Rolling 1 apply last week Requireme…" at bounding box center [428, 203] width 857 height 407
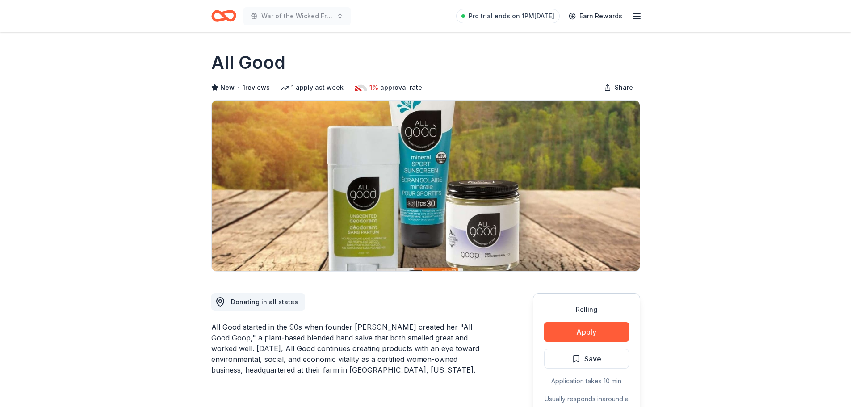
click at [584, 357] on span "Save" at bounding box center [592, 359] width 17 height 12
click at [585, 359] on html "War of the Wicked Friendly 10uC Pro trial ends on 1PM, 10/21 Earn Rewards Rolli…" at bounding box center [425, 203] width 851 height 407
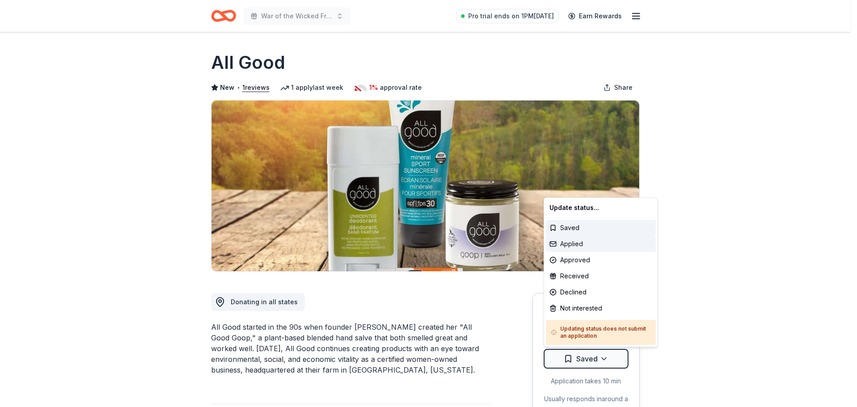
click at [588, 250] on div "Applied" at bounding box center [601, 244] width 110 height 16
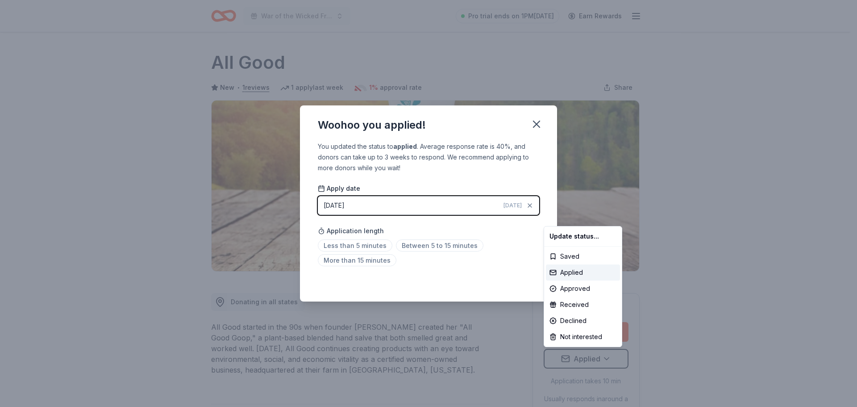
click at [534, 125] on html "War of the Wicked Friendly 10uC Pro trial ends on 1PM, 10/21 Earn Rewards Rolli…" at bounding box center [428, 203] width 857 height 407
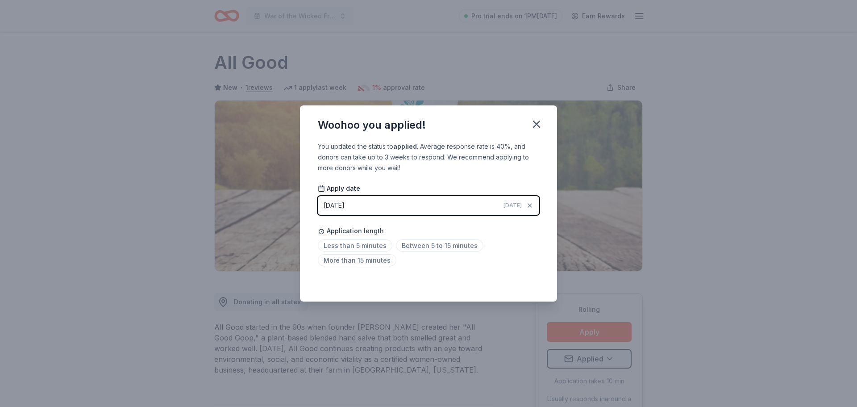
click at [298, 57] on div "Woohoo you applied! You updated the status to applied . Average response rate i…" at bounding box center [428, 203] width 857 height 407
click at [534, 123] on icon "button" at bounding box center [536, 124] width 13 height 13
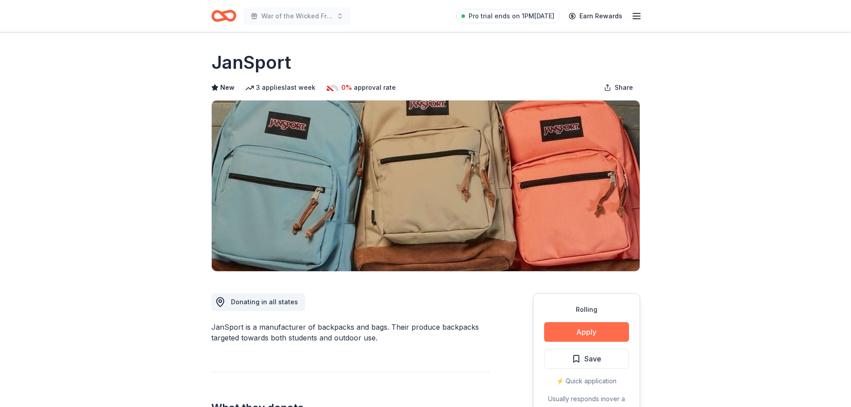
click at [608, 329] on button "Apply" at bounding box center [586, 332] width 85 height 20
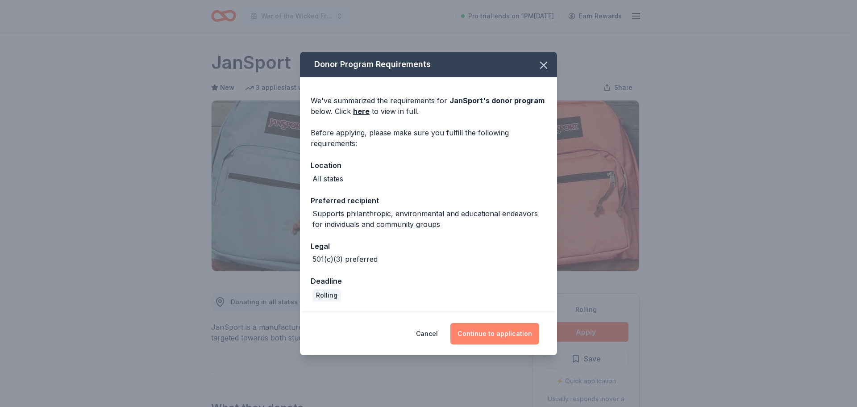
click at [536, 334] on button "Continue to application" at bounding box center [494, 333] width 89 height 21
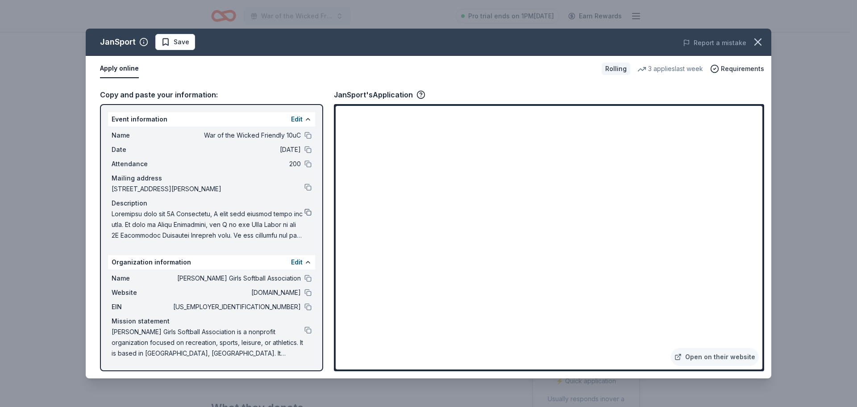
click at [309, 213] on button at bounding box center [307, 212] width 7 height 7
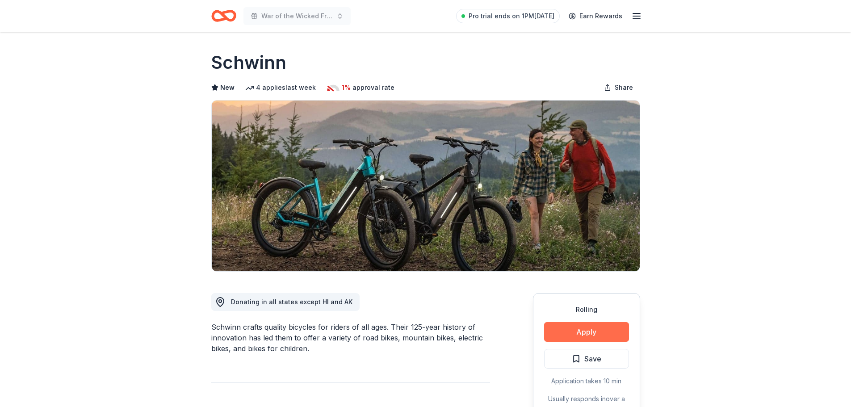
click at [558, 331] on button "Apply" at bounding box center [586, 332] width 85 height 20
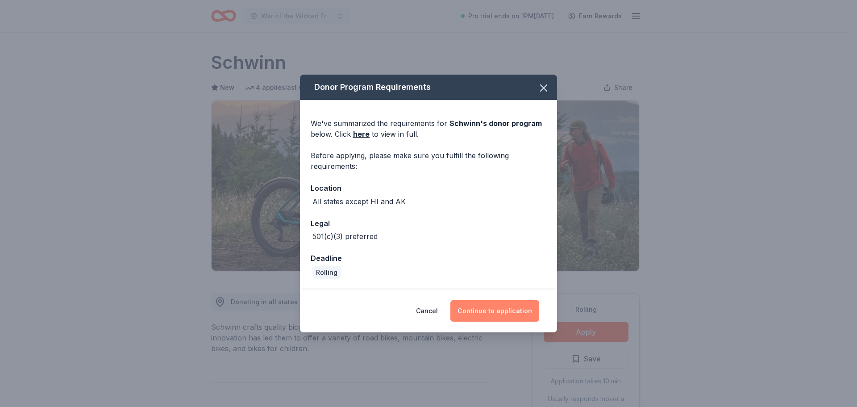
click at [498, 310] on button "Continue to application" at bounding box center [494, 310] width 89 height 21
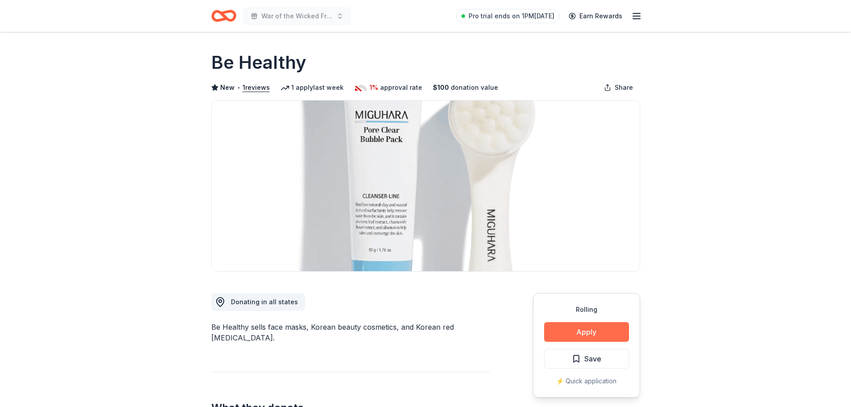
click at [599, 332] on button "Apply" at bounding box center [586, 332] width 85 height 20
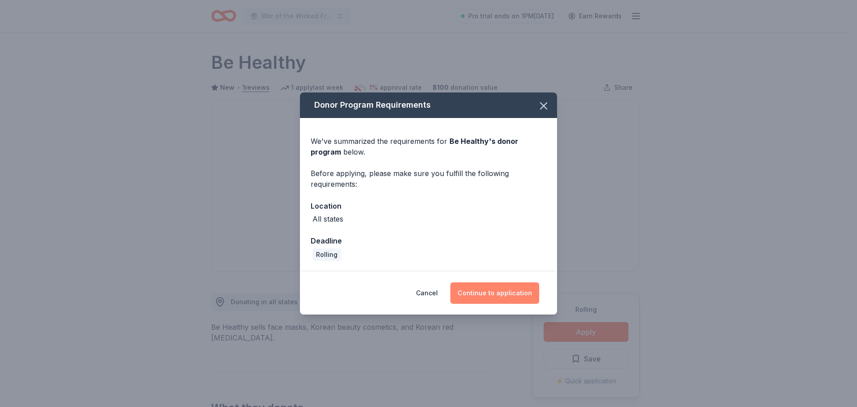
click at [500, 283] on button "Continue to application" at bounding box center [494, 292] width 89 height 21
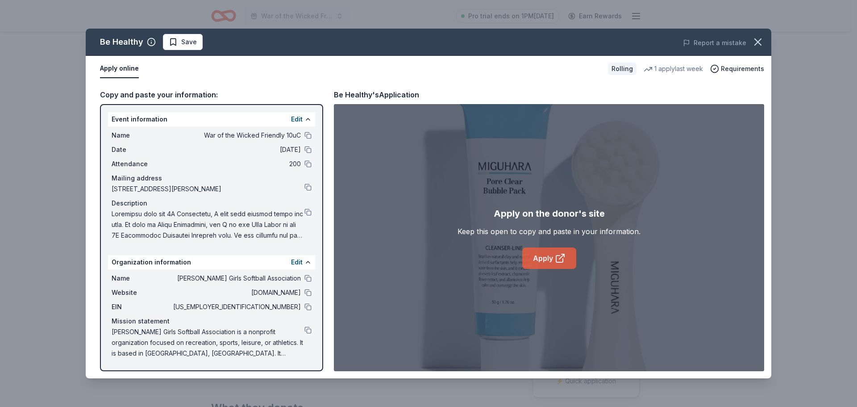
click at [550, 255] on link "Apply" at bounding box center [549, 257] width 54 height 21
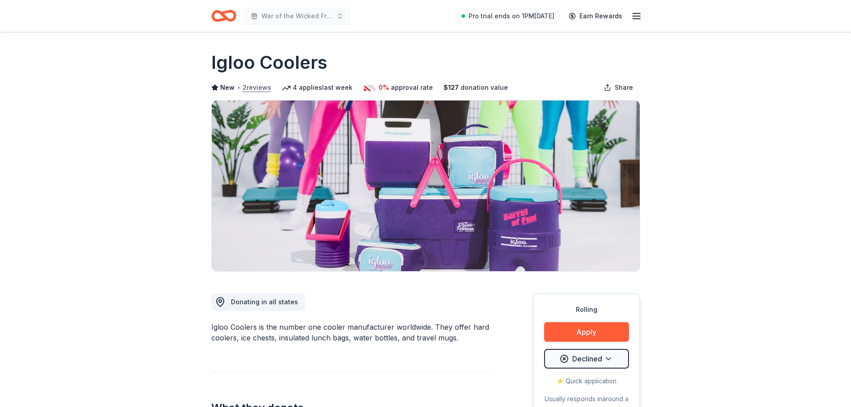
click at [257, 88] on button "2 reviews" at bounding box center [256, 87] width 29 height 11
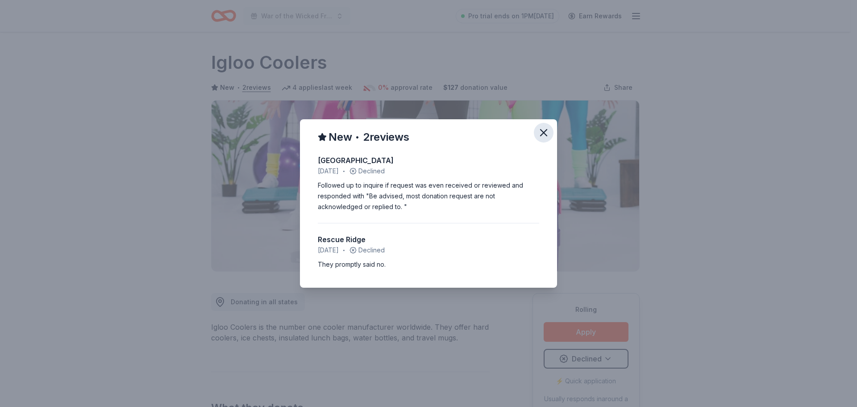
click at [542, 133] on icon "button" at bounding box center [544, 132] width 13 height 13
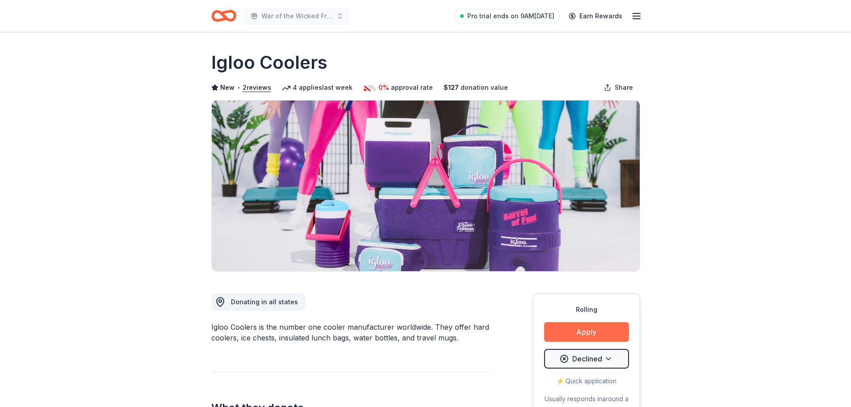
click at [619, 338] on button "Apply" at bounding box center [586, 332] width 85 height 20
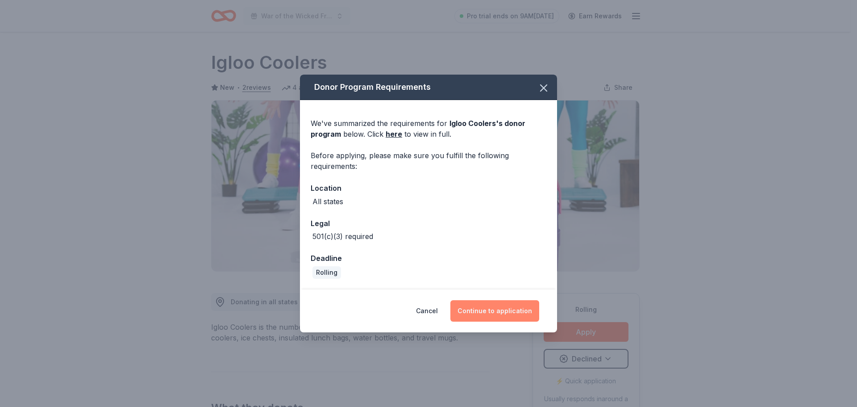
drag, startPoint x: 490, startPoint y: 308, endPoint x: 493, endPoint y: 300, distance: 8.6
click at [491, 308] on button "Continue to application" at bounding box center [494, 310] width 89 height 21
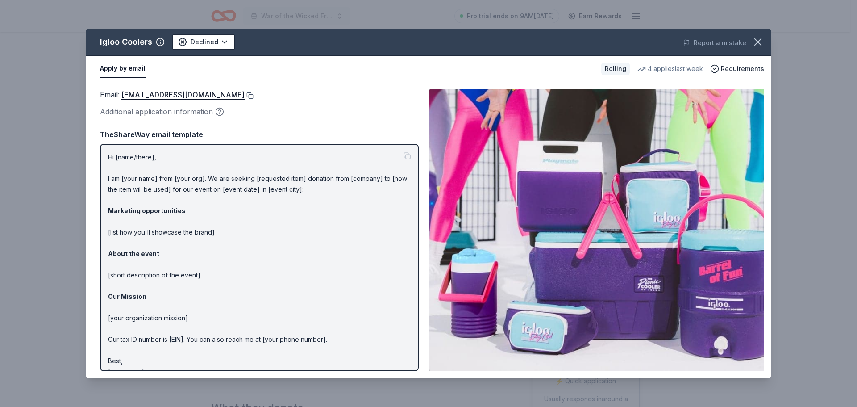
click at [245, 96] on button at bounding box center [249, 95] width 9 height 7
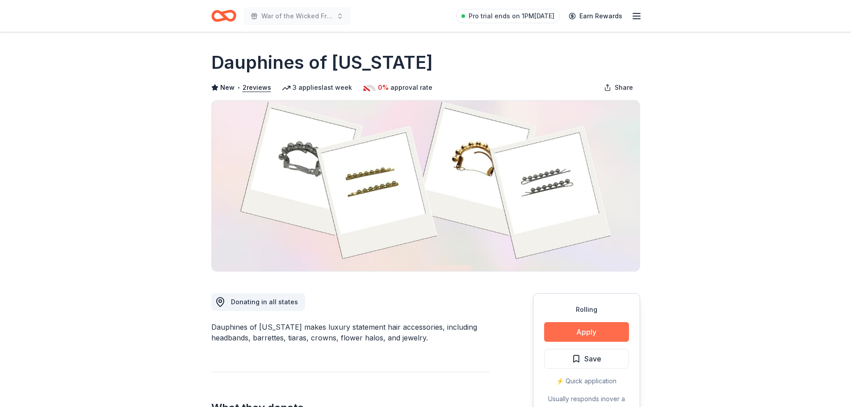
click at [569, 328] on button "Apply" at bounding box center [586, 332] width 85 height 20
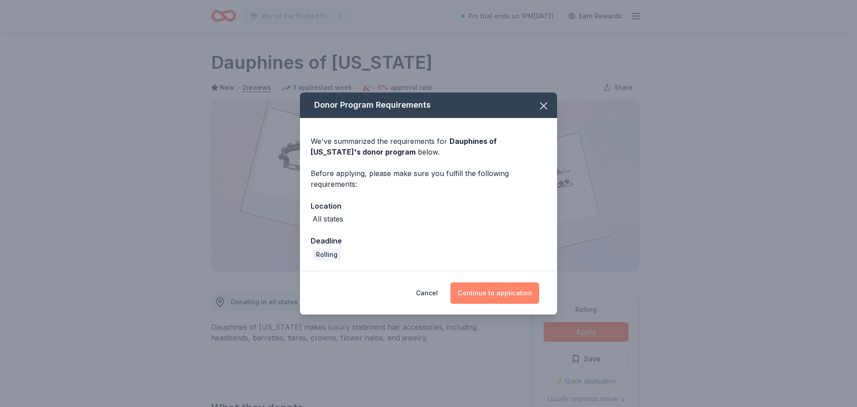
click at [516, 295] on button "Continue to application" at bounding box center [494, 292] width 89 height 21
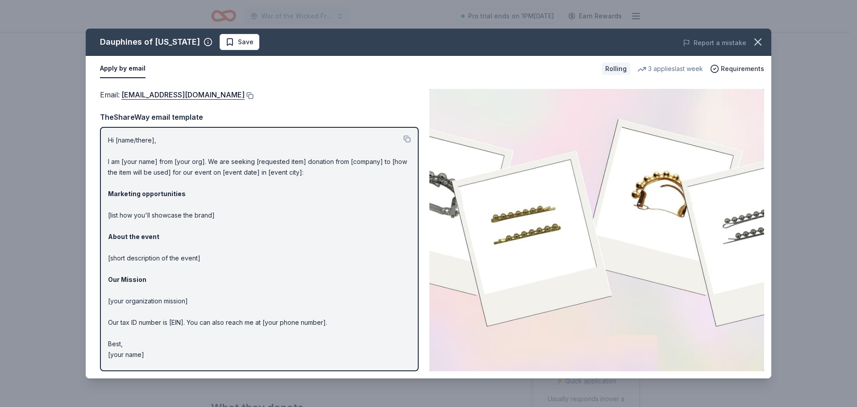
click at [254, 97] on button at bounding box center [249, 95] width 9 height 7
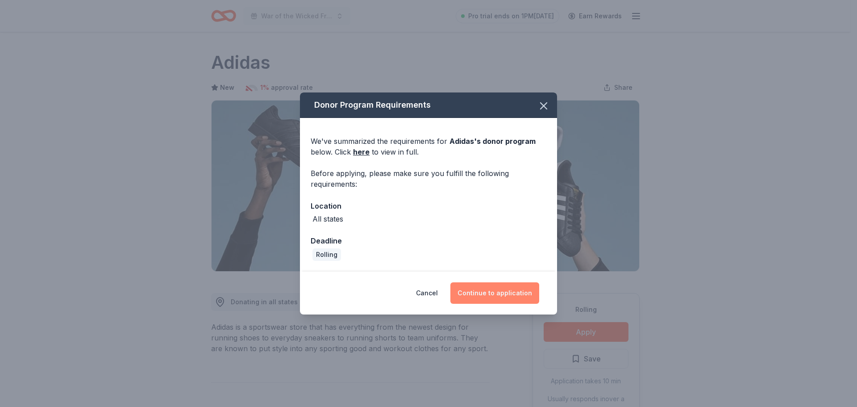
click at [472, 294] on button "Continue to application" at bounding box center [494, 292] width 89 height 21
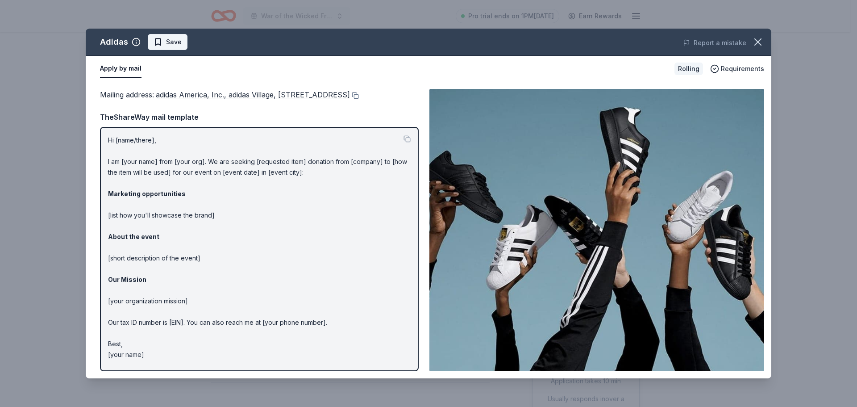
click at [175, 41] on span "Save" at bounding box center [174, 42] width 16 height 11
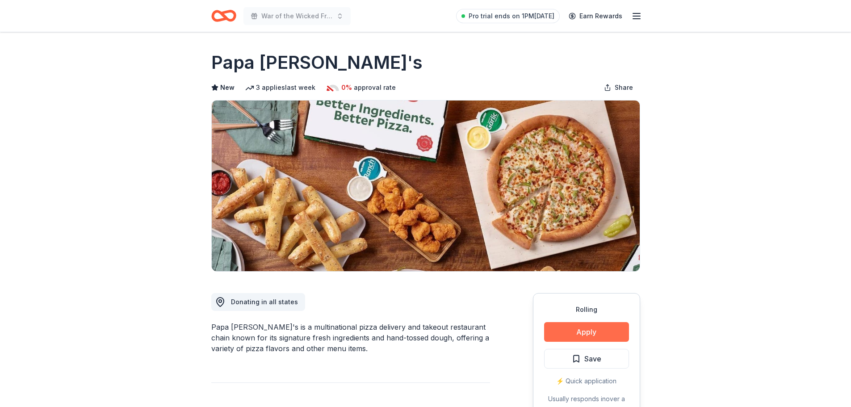
click at [585, 328] on button "Apply" at bounding box center [586, 332] width 85 height 20
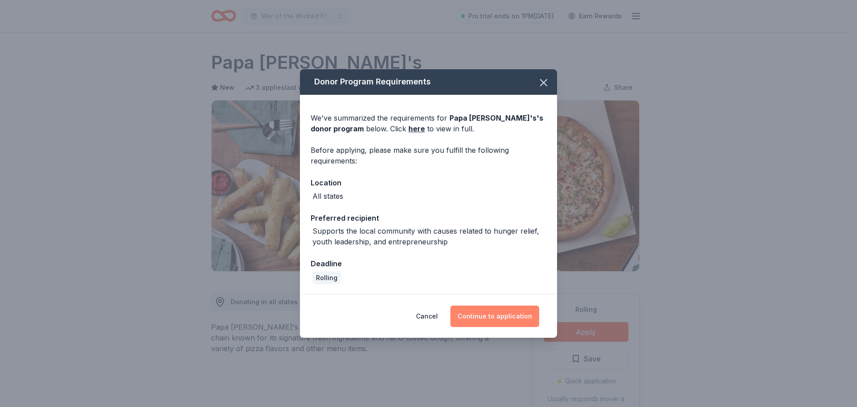
click at [489, 312] on button "Continue to application" at bounding box center [494, 315] width 89 height 21
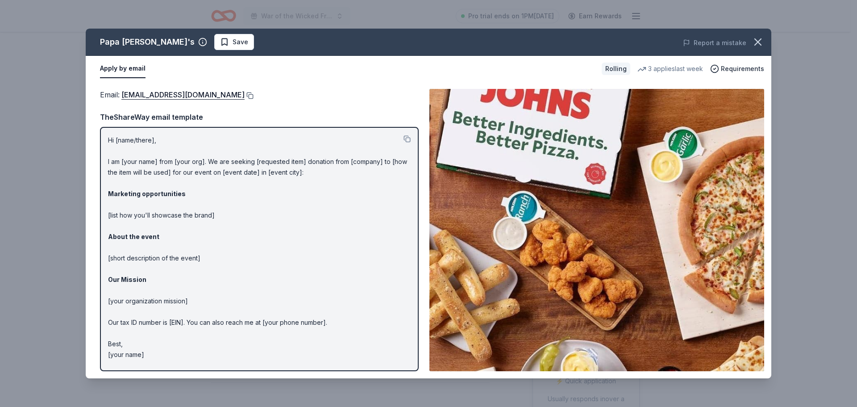
click at [245, 96] on button at bounding box center [249, 95] width 9 height 7
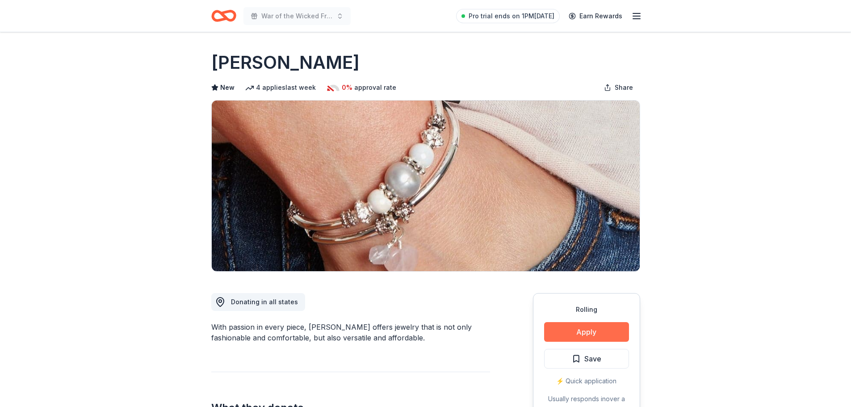
click at [594, 337] on button "Apply" at bounding box center [586, 332] width 85 height 20
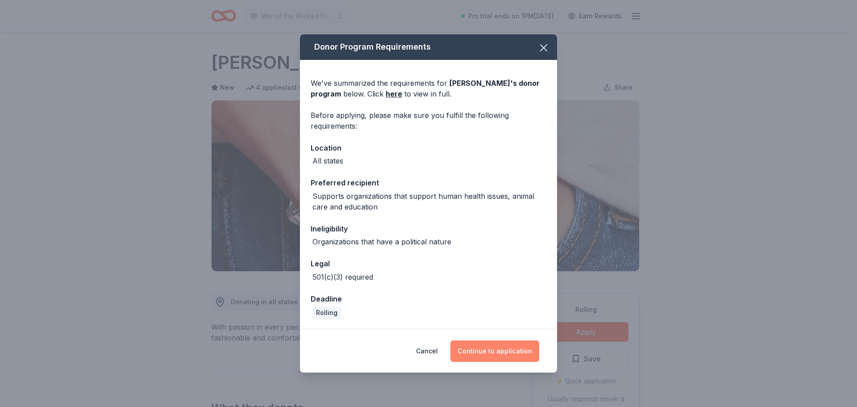
click at [513, 351] on button "Continue to application" at bounding box center [494, 350] width 89 height 21
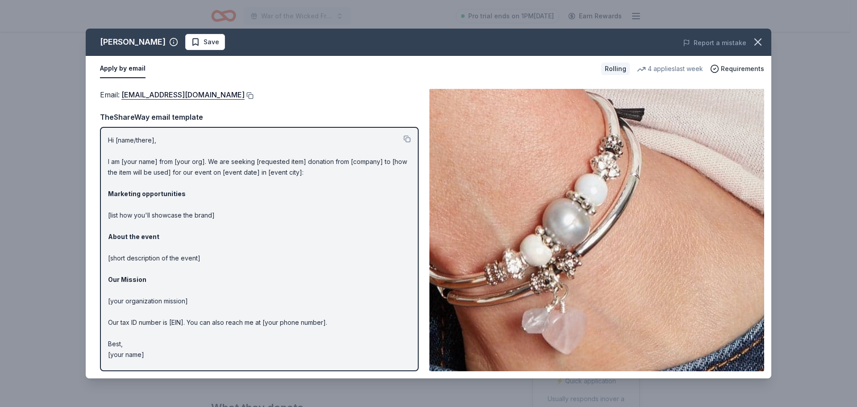
click at [245, 97] on button at bounding box center [249, 95] width 9 height 7
click at [245, 95] on button at bounding box center [249, 95] width 9 height 7
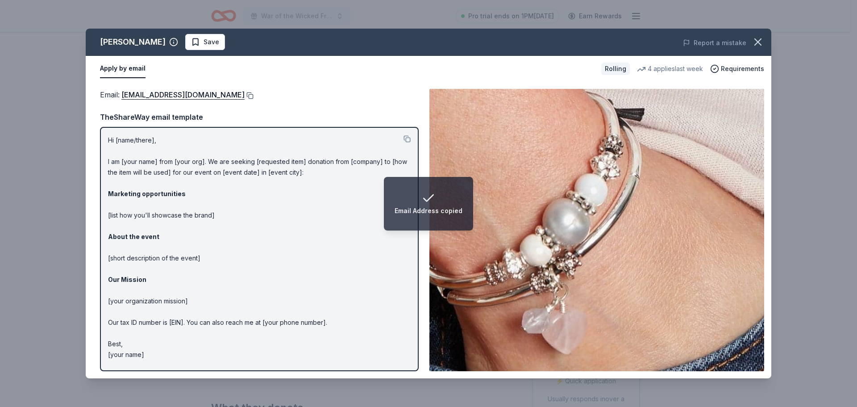
click at [245, 97] on button at bounding box center [249, 95] width 9 height 7
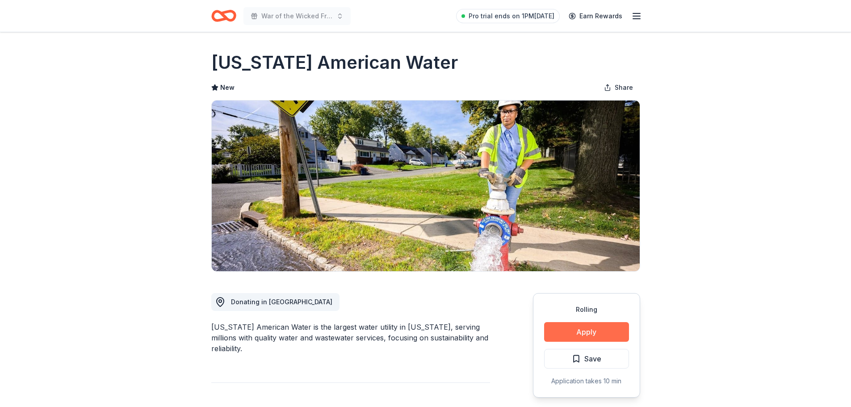
click at [566, 338] on button "Apply" at bounding box center [586, 332] width 85 height 20
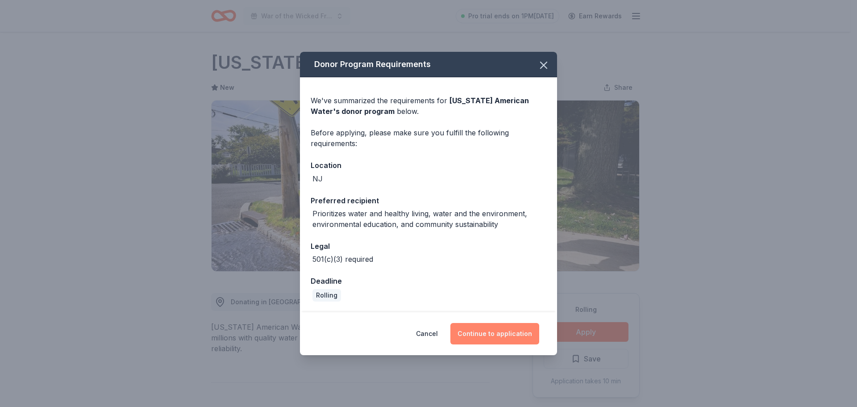
click at [524, 341] on button "Continue to application" at bounding box center [494, 333] width 89 height 21
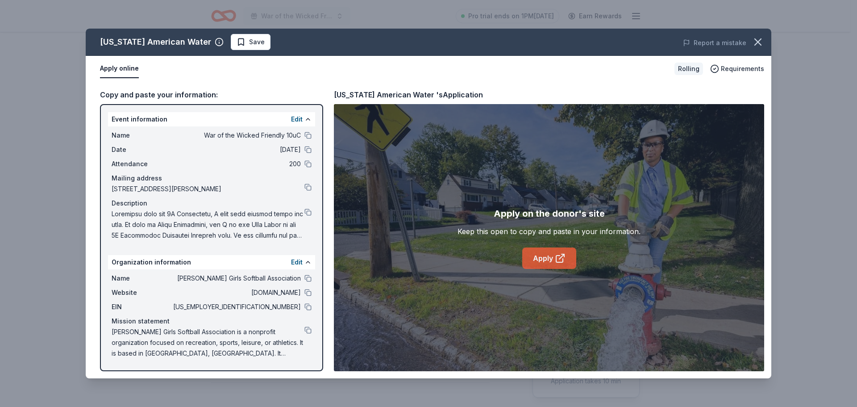
click at [541, 260] on link "Apply" at bounding box center [549, 257] width 54 height 21
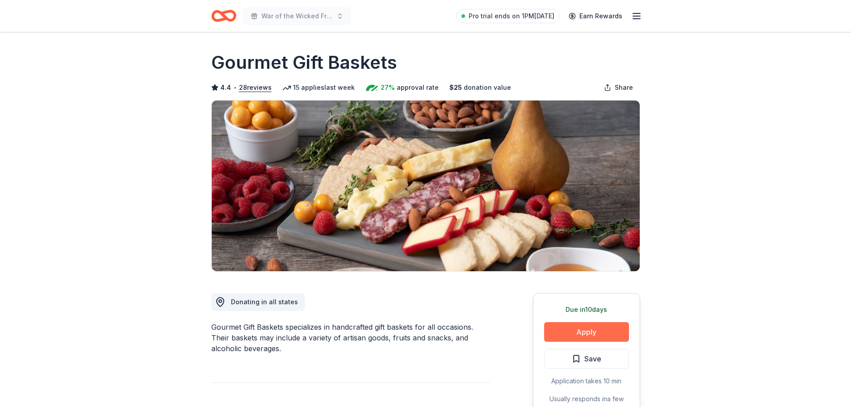
click at [584, 331] on button "Apply" at bounding box center [586, 332] width 85 height 20
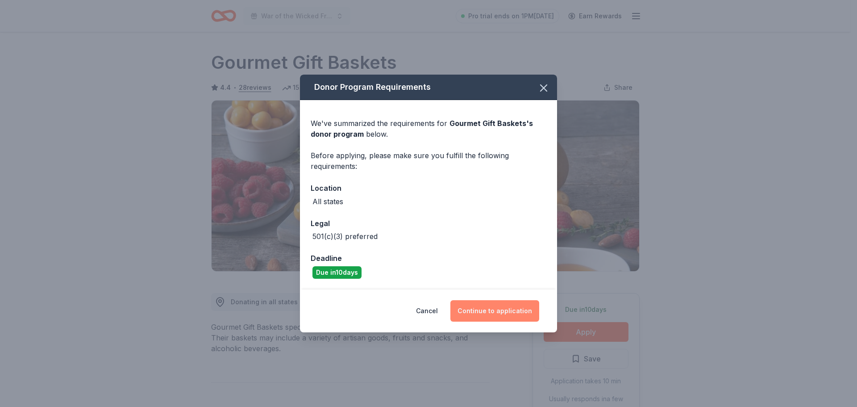
click at [514, 319] on button "Continue to application" at bounding box center [494, 310] width 89 height 21
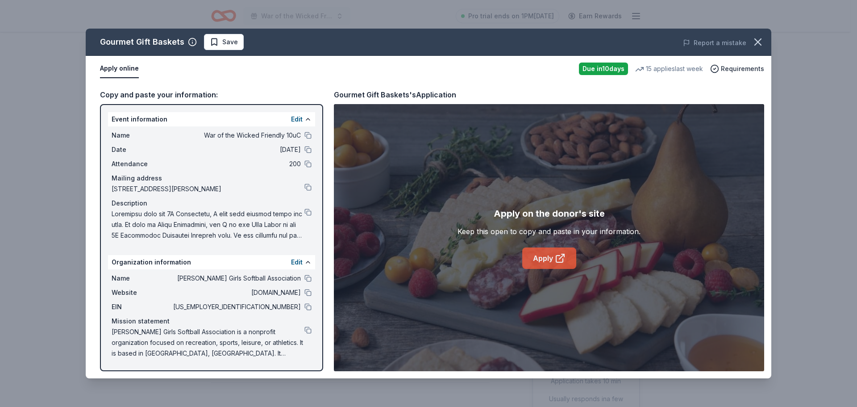
click at [551, 257] on link "Apply" at bounding box center [549, 257] width 54 height 21
